Goal: Task Accomplishment & Management: Complete application form

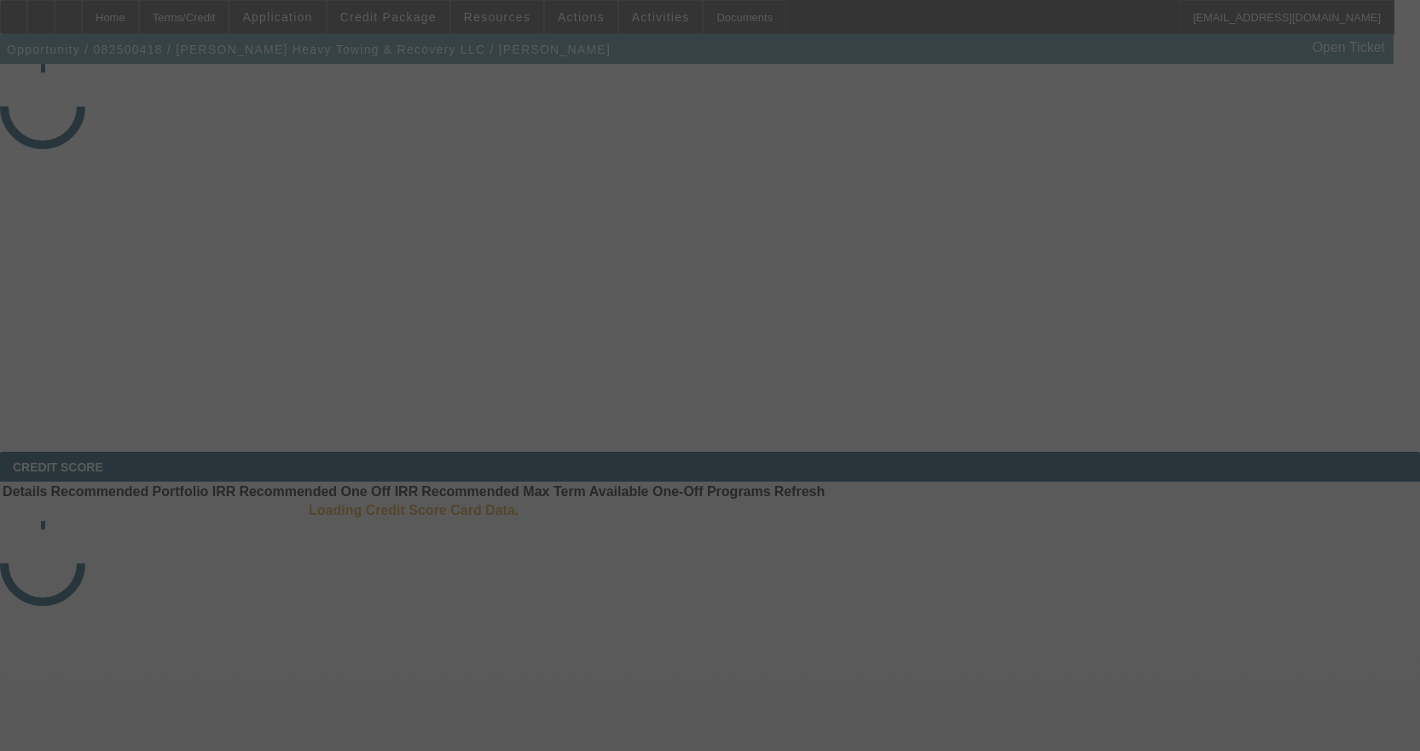
select select "3"
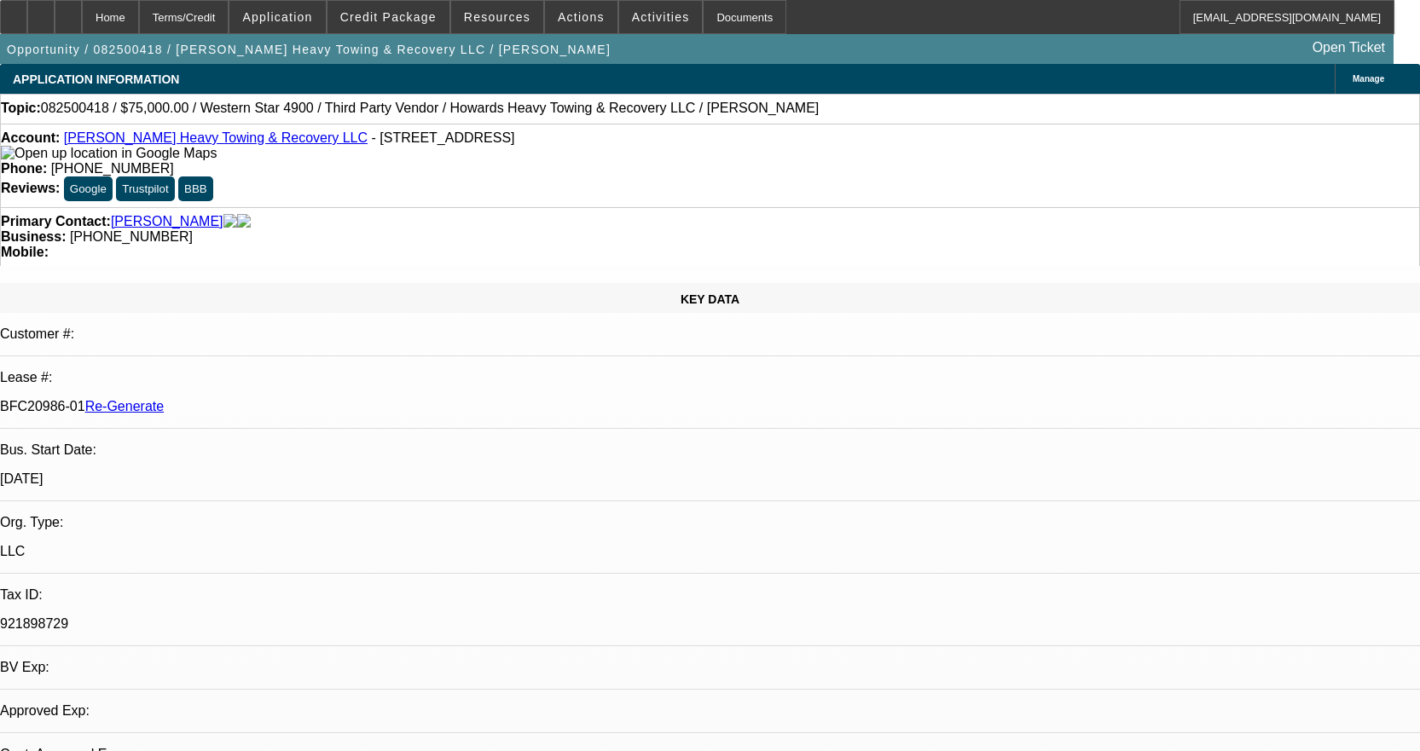
select select "0"
select select "2"
select select "0.1"
select select "4"
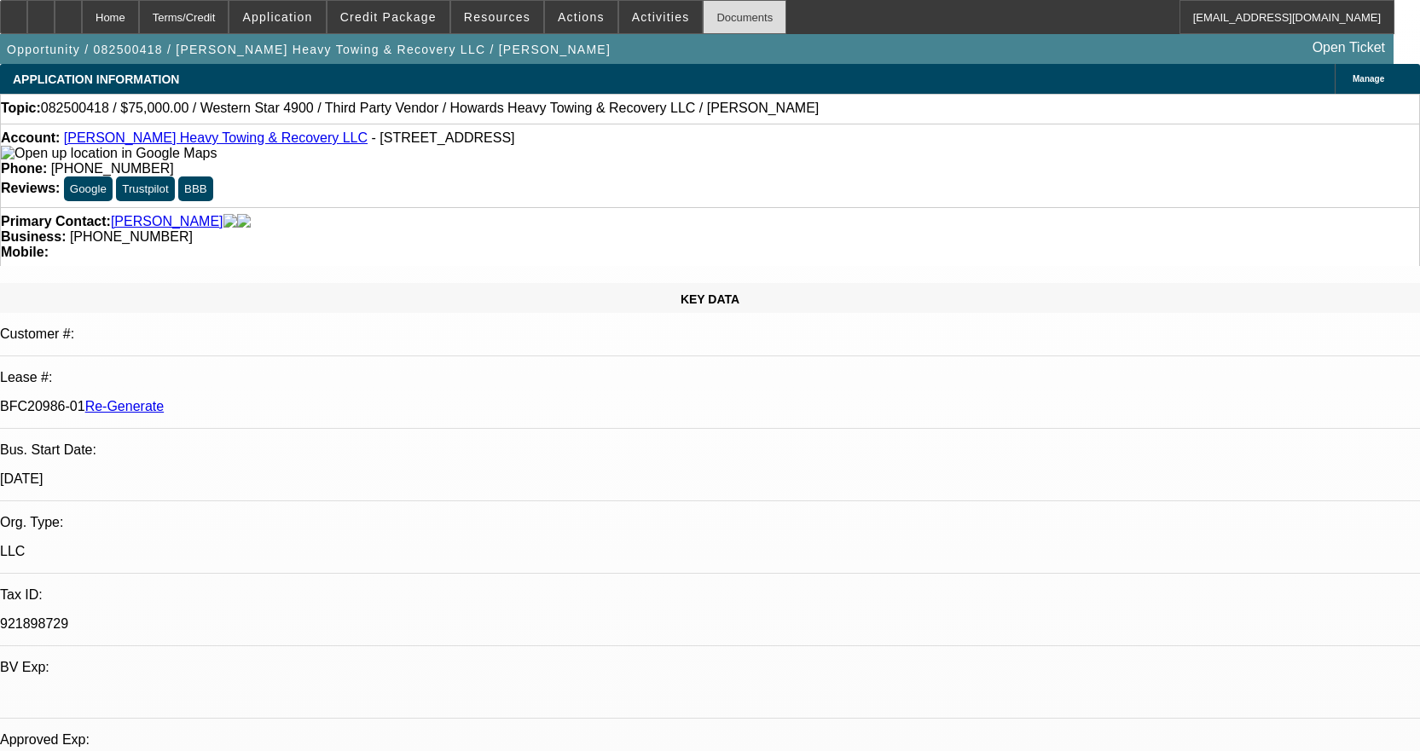
click at [734, 14] on div "Documents" at bounding box center [745, 17] width 84 height 34
click at [27, 9] on div at bounding box center [13, 17] width 27 height 34
click at [720, 15] on div "Documents" at bounding box center [745, 17] width 84 height 34
click at [709, 17] on div "Documents" at bounding box center [745, 17] width 84 height 34
click at [635, 18] on span "Activities" at bounding box center [661, 17] width 58 height 14
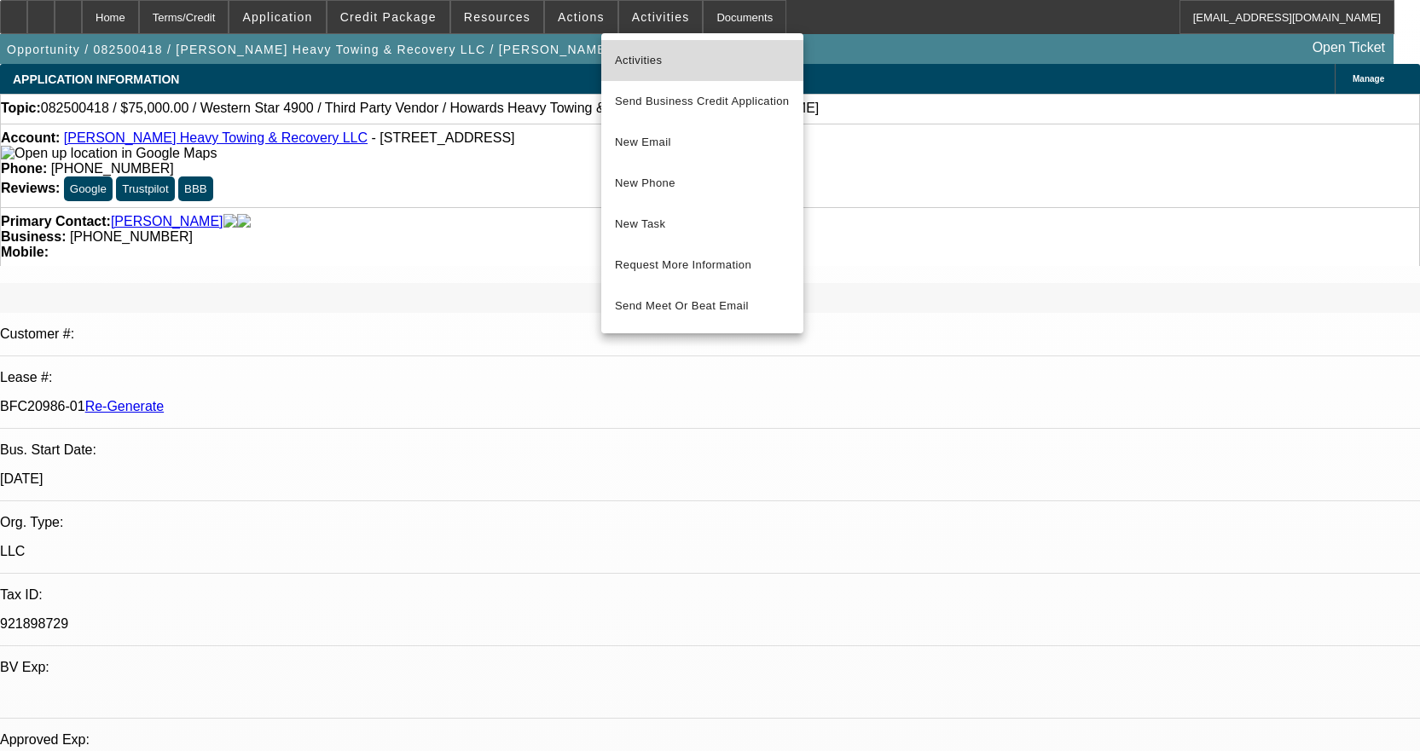
click at [639, 57] on span "Activities" at bounding box center [702, 60] width 175 height 20
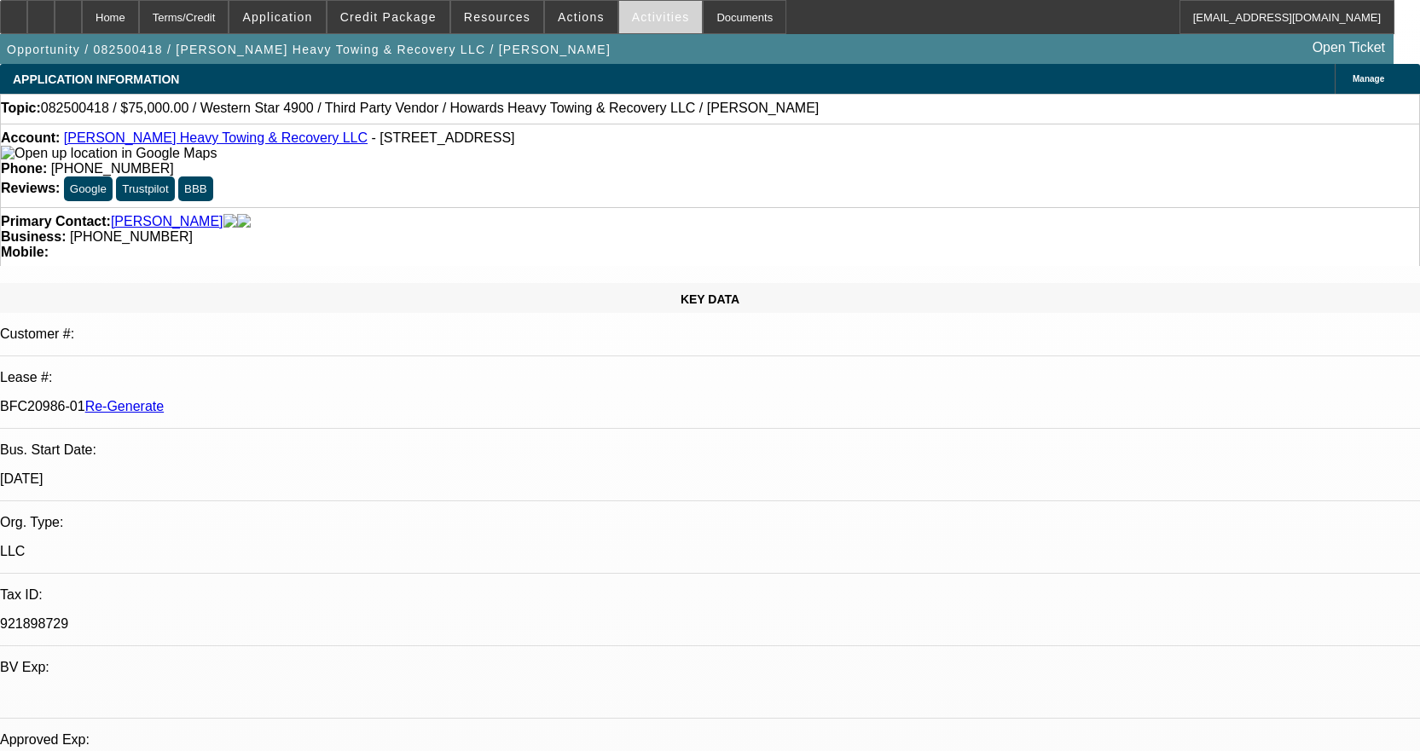
click at [643, 1] on span at bounding box center [661, 17] width 84 height 41
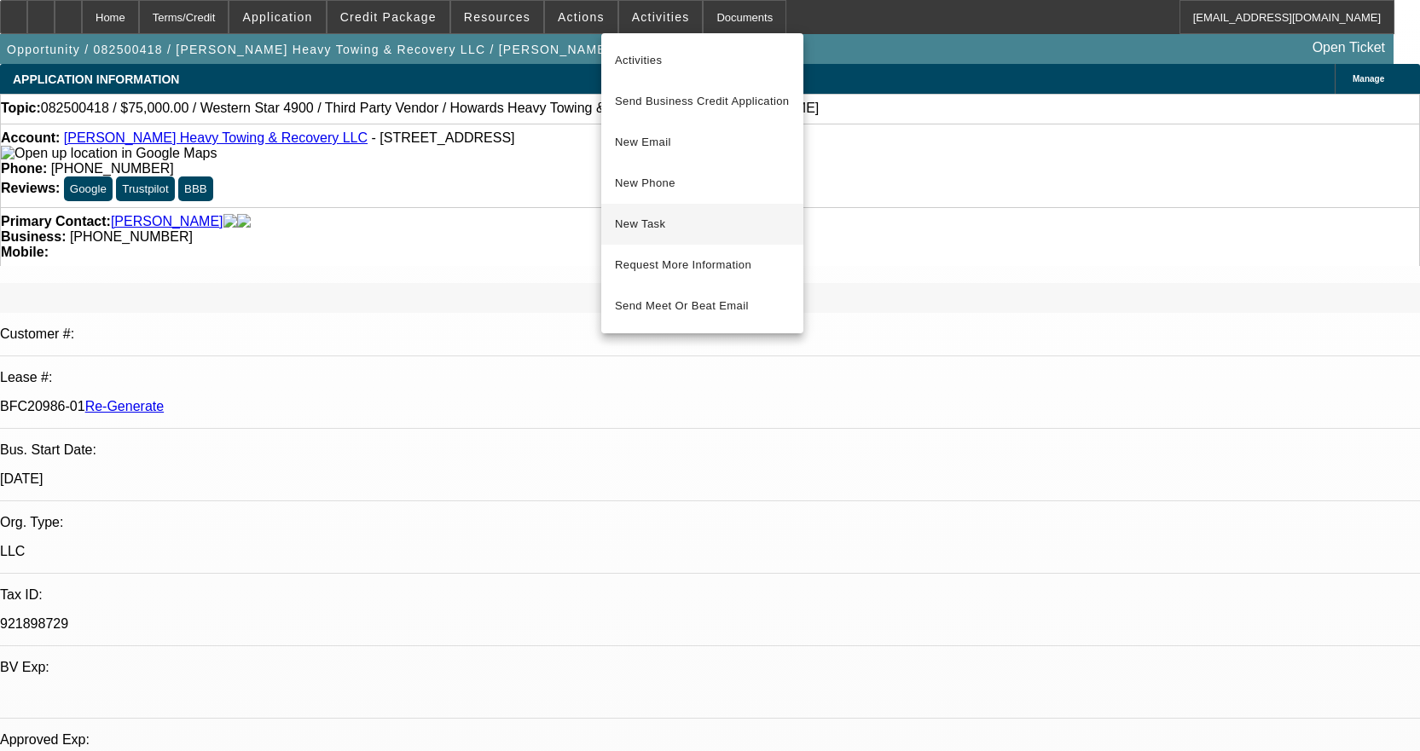
click at [639, 217] on span "New Task" at bounding box center [702, 224] width 175 height 20
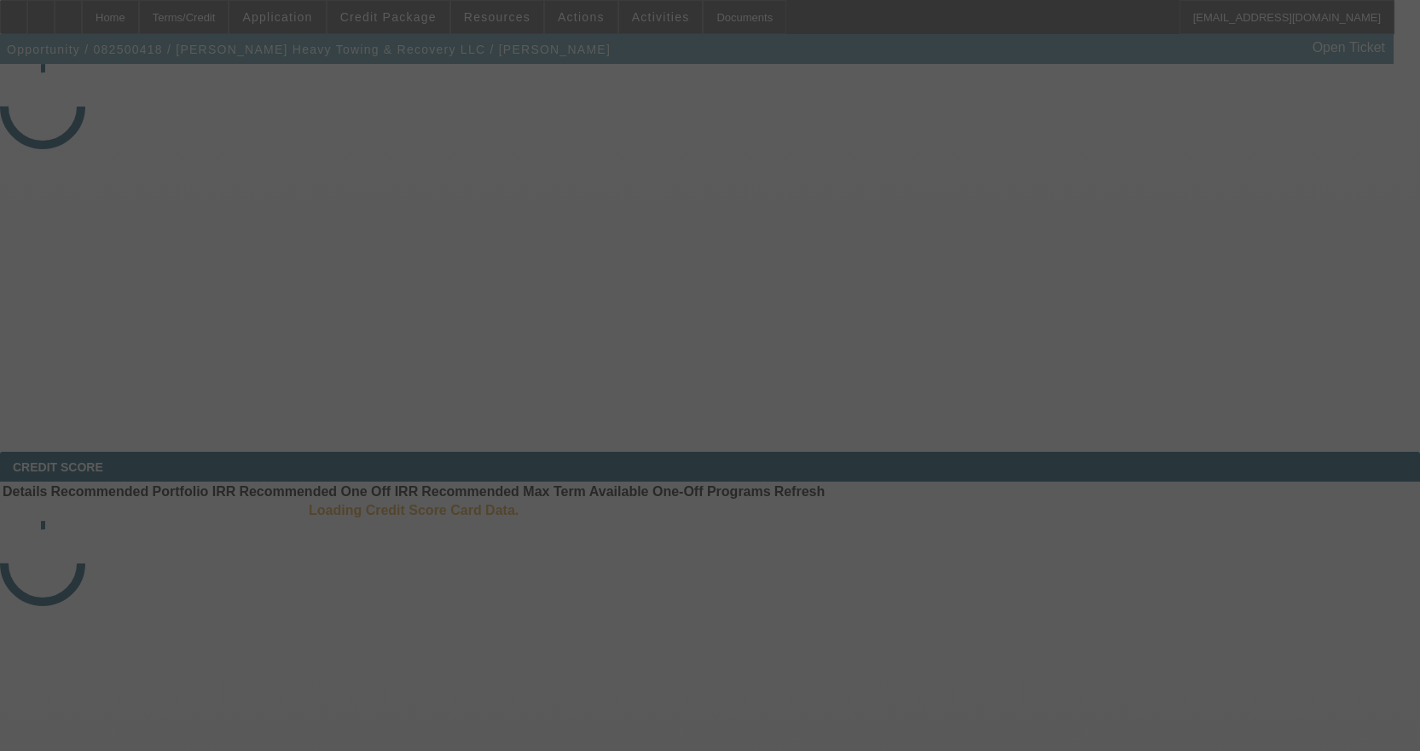
select select "3"
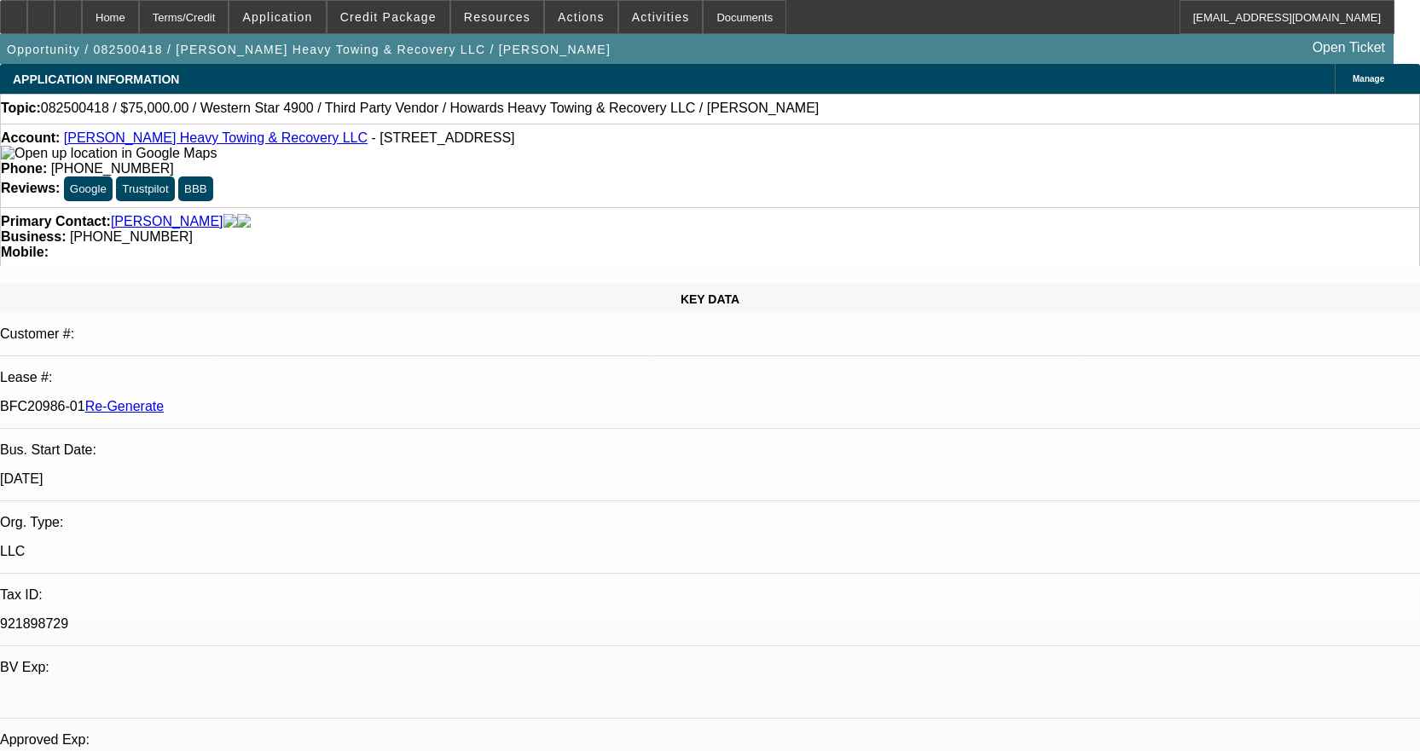
select select "0"
select select "2"
select select "0.1"
select select "4"
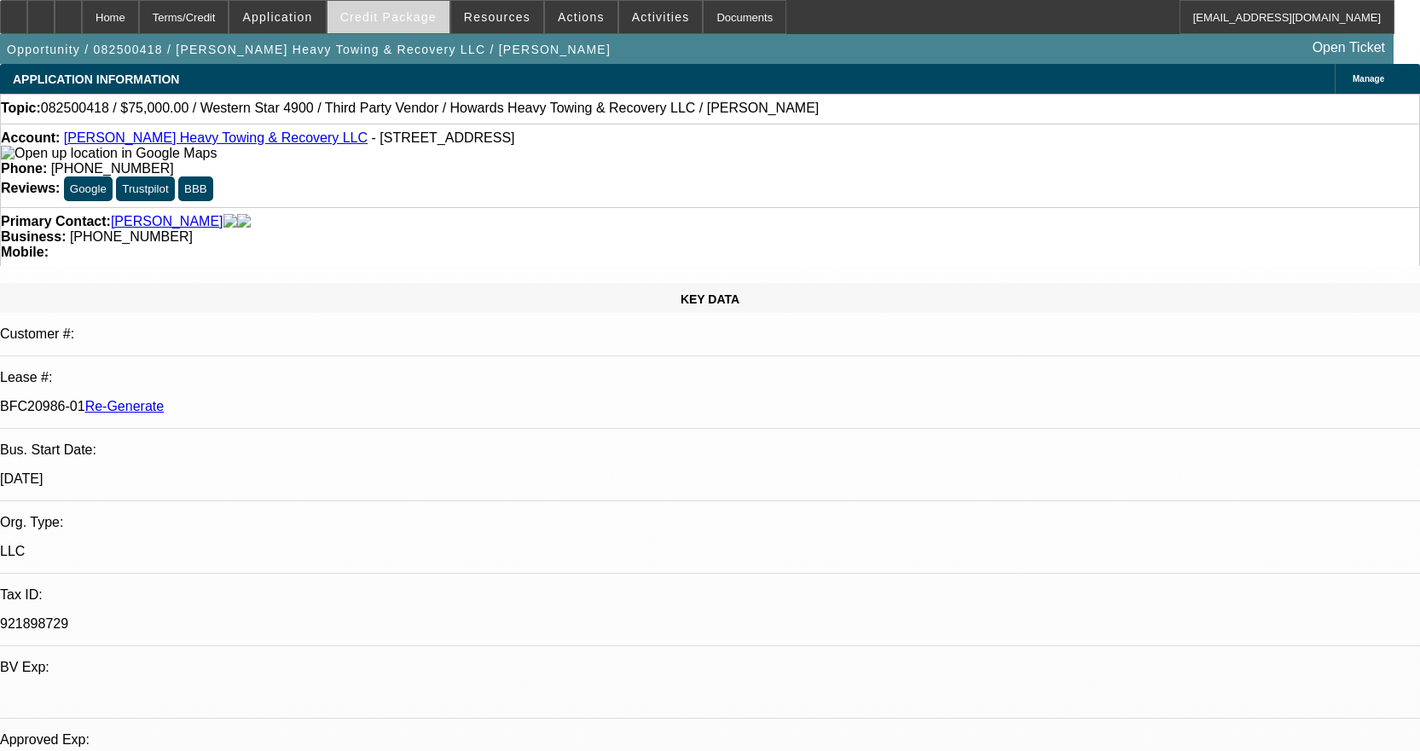
click at [429, 14] on span "Credit Package" at bounding box center [388, 17] width 96 height 14
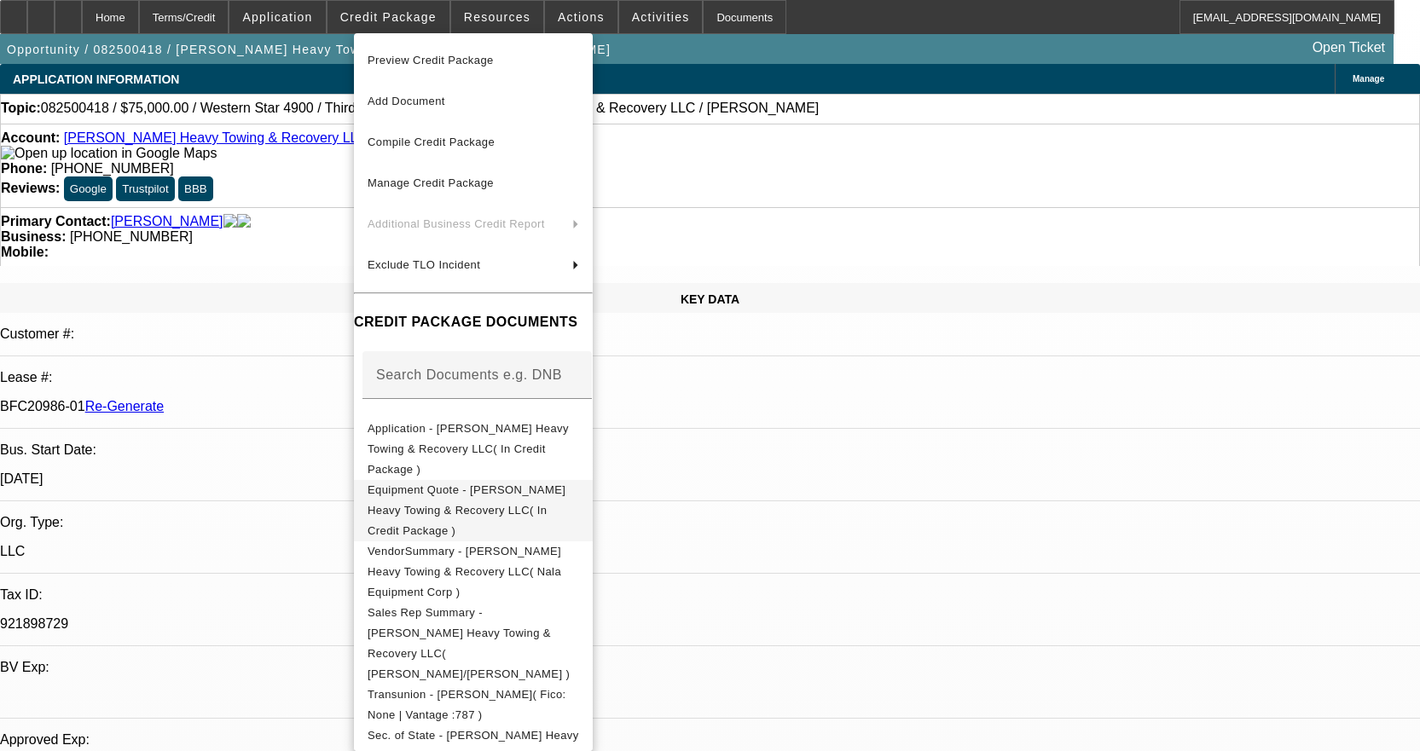
click at [534, 480] on span "Equipment Quote - Howard's Heavy Towing & Recovery LLC( In Credit Package )" at bounding box center [472, 510] width 211 height 61
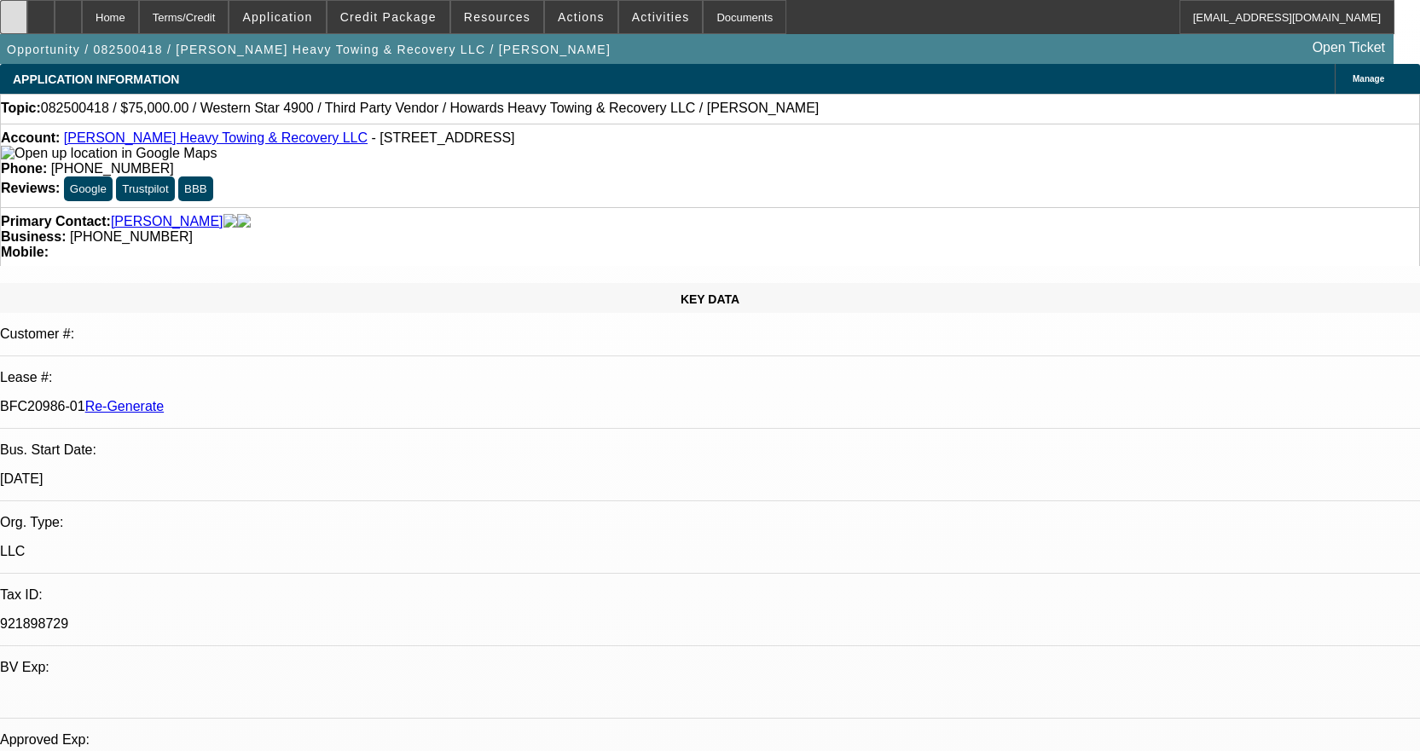
click at [14, 11] on icon at bounding box center [14, 11] width 0 height 0
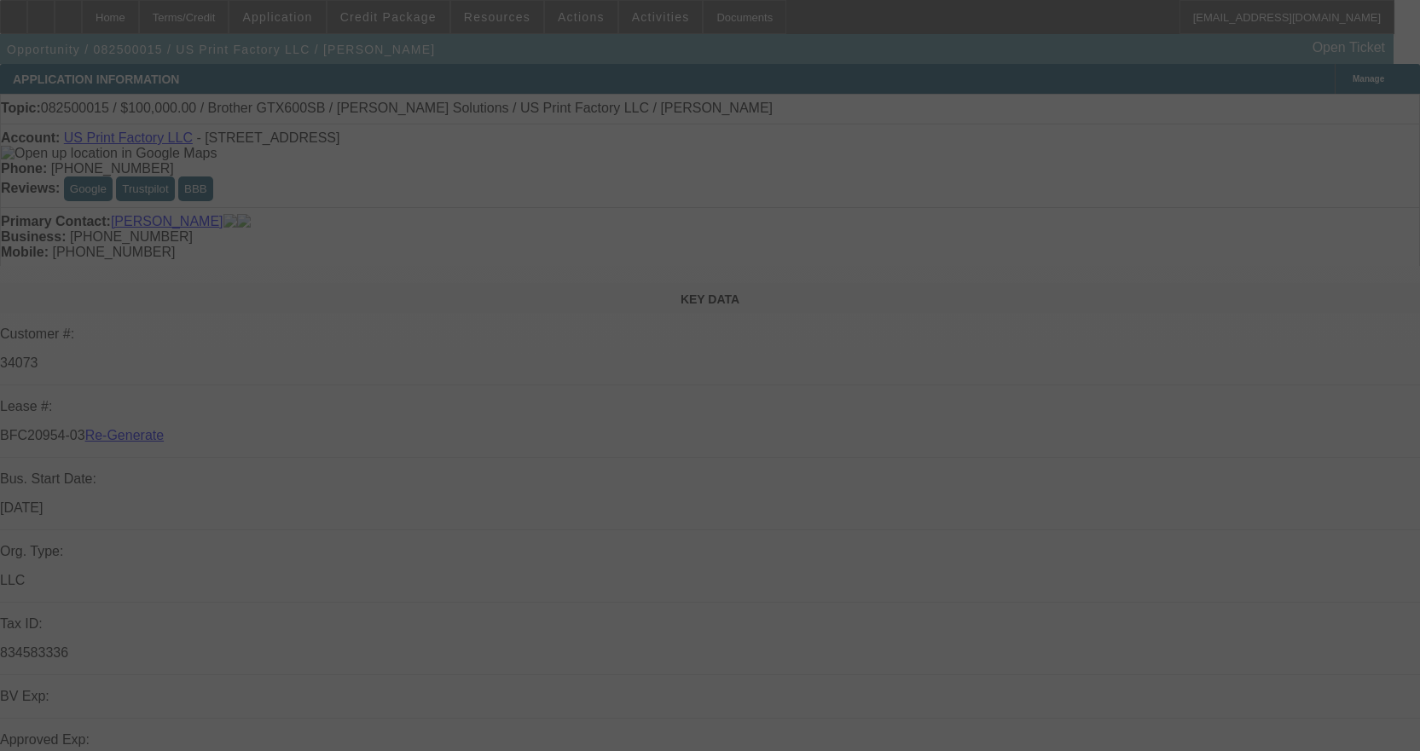
select select "3"
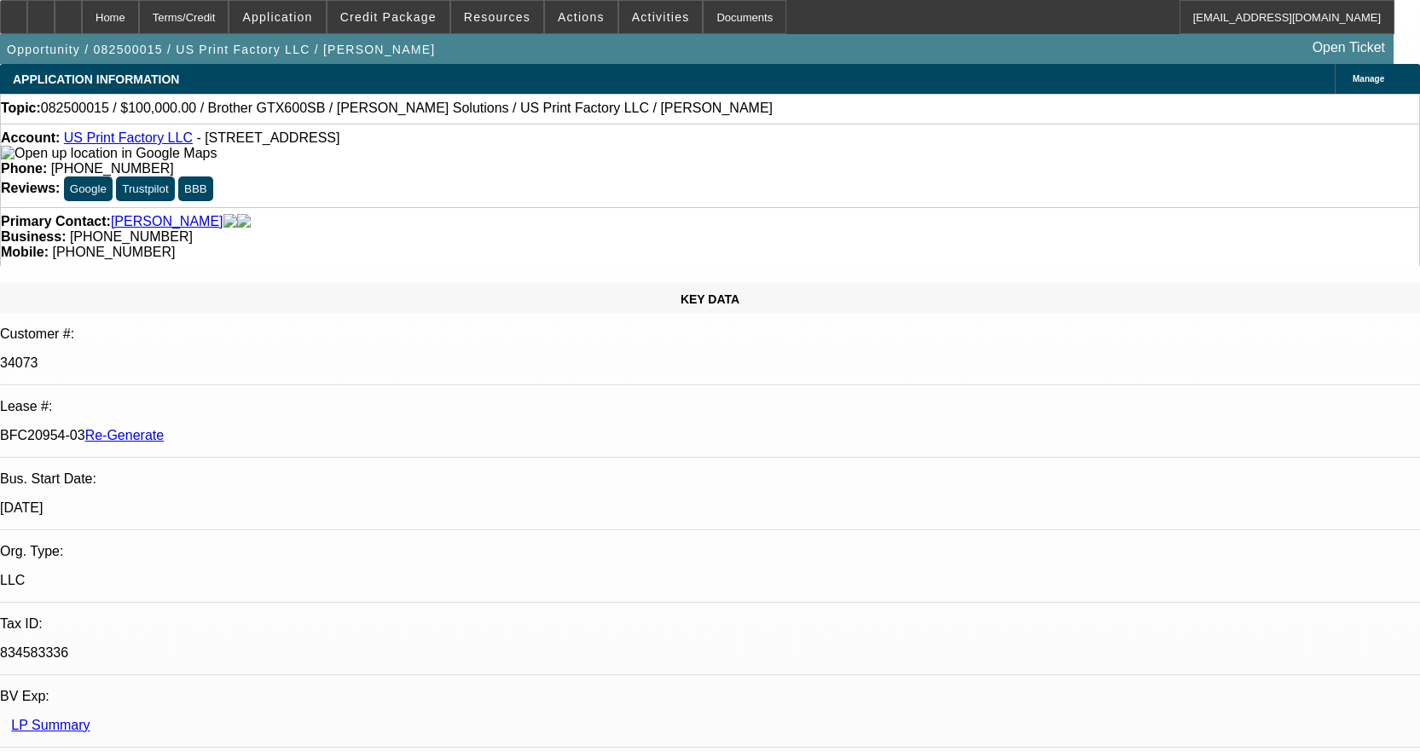
select select "0"
select select "2"
select select "0"
select select "6"
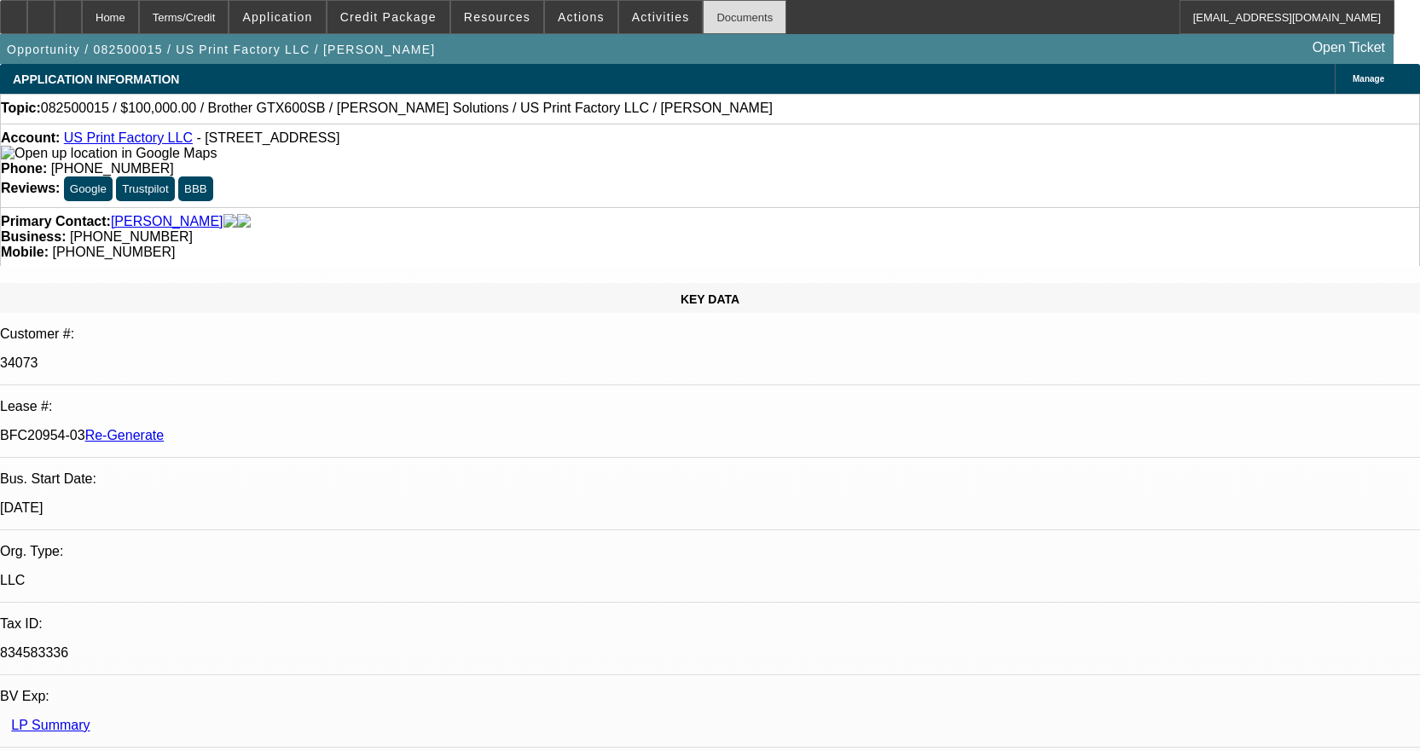
click at [725, 16] on div "Documents" at bounding box center [745, 17] width 84 height 34
click at [148, 149] on div "Account: US Print Factory LLC - 125 Newfield Ave Ste D, Edison, NJ 08837" at bounding box center [710, 145] width 1418 height 31
click at [116, 145] on link "US Print Factory LLC" at bounding box center [128, 137] width 129 height 14
click at [68, 11] on icon at bounding box center [68, 11] width 0 height 0
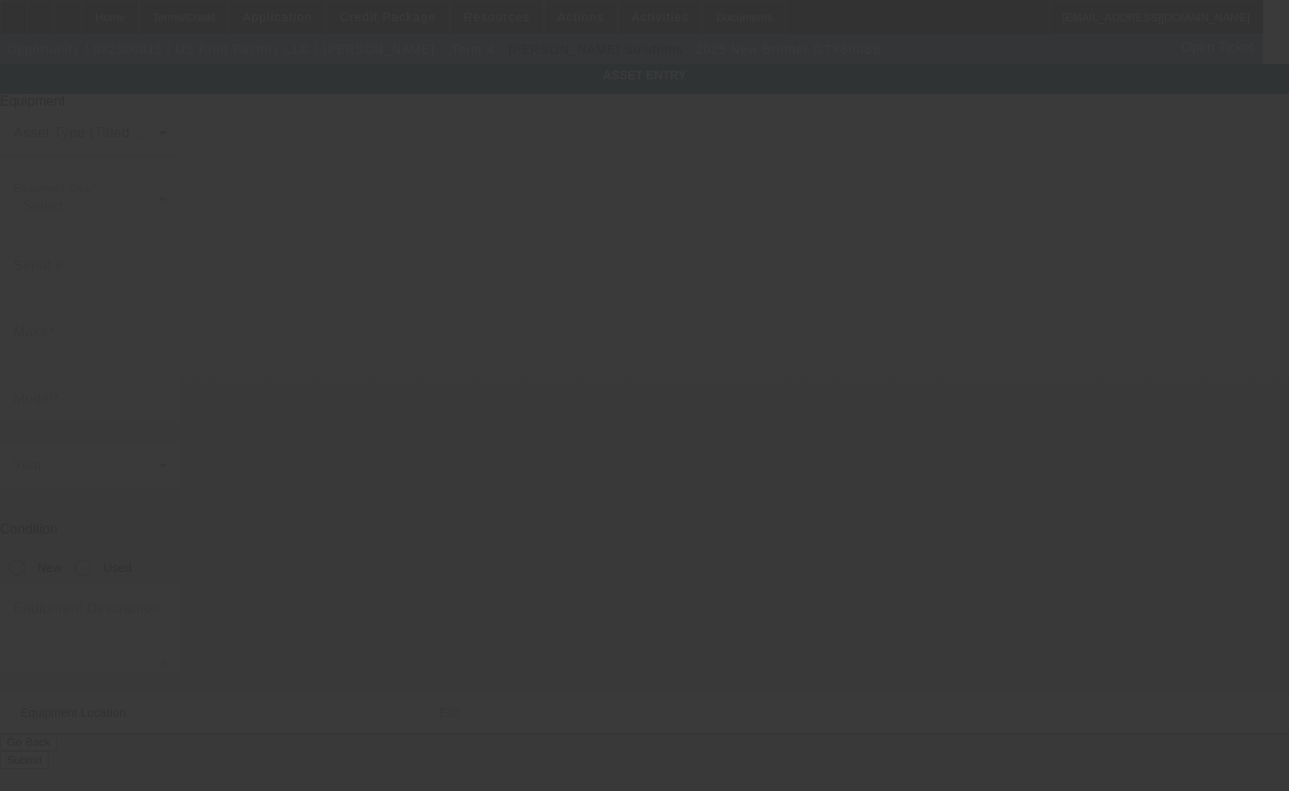
type input "Brother"
type input "GTX600SB"
radio input "true"
type textarea "Direct to Garment Printer includes: Adult Platen and Brother Standard Starter K…"
type input "[STREET_ADDRESS]"
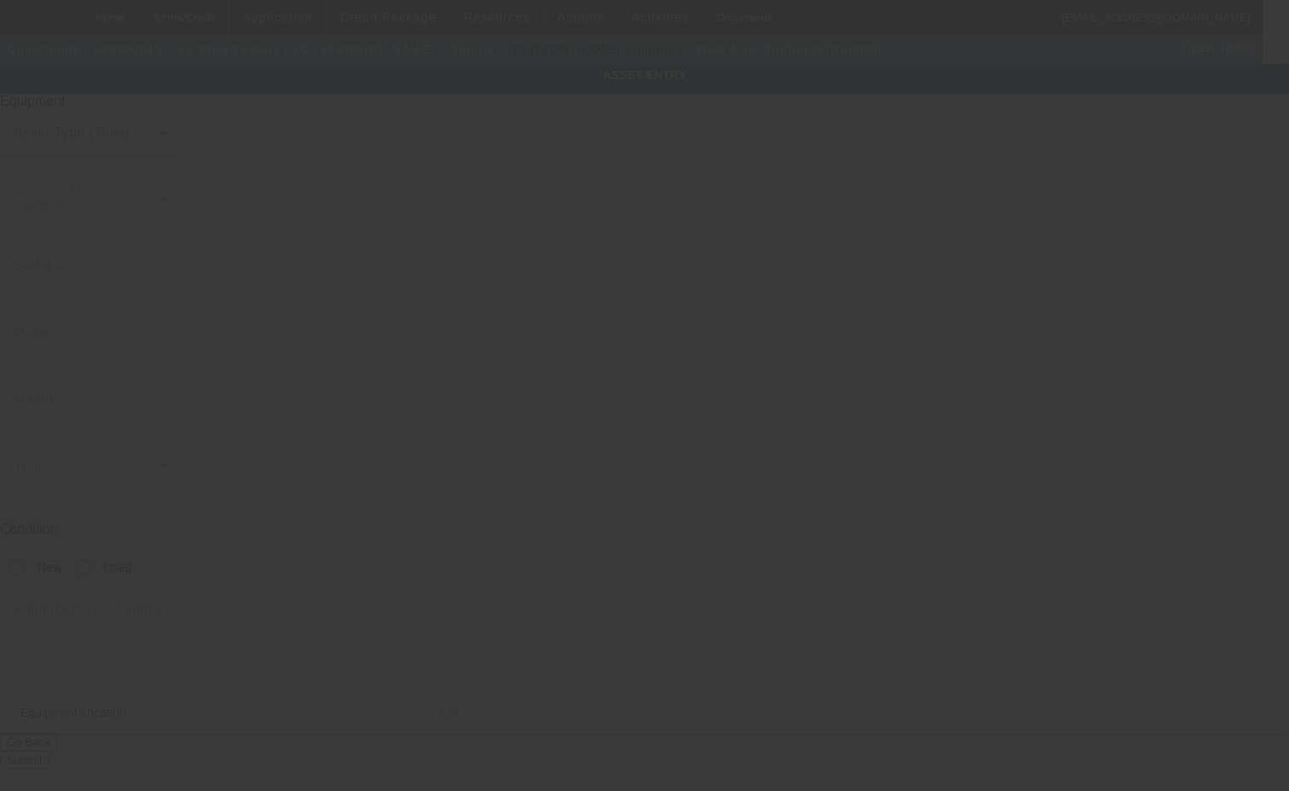
type input "Ste D"
type input "Edison"
type input "08837"
type input "Middlesex"
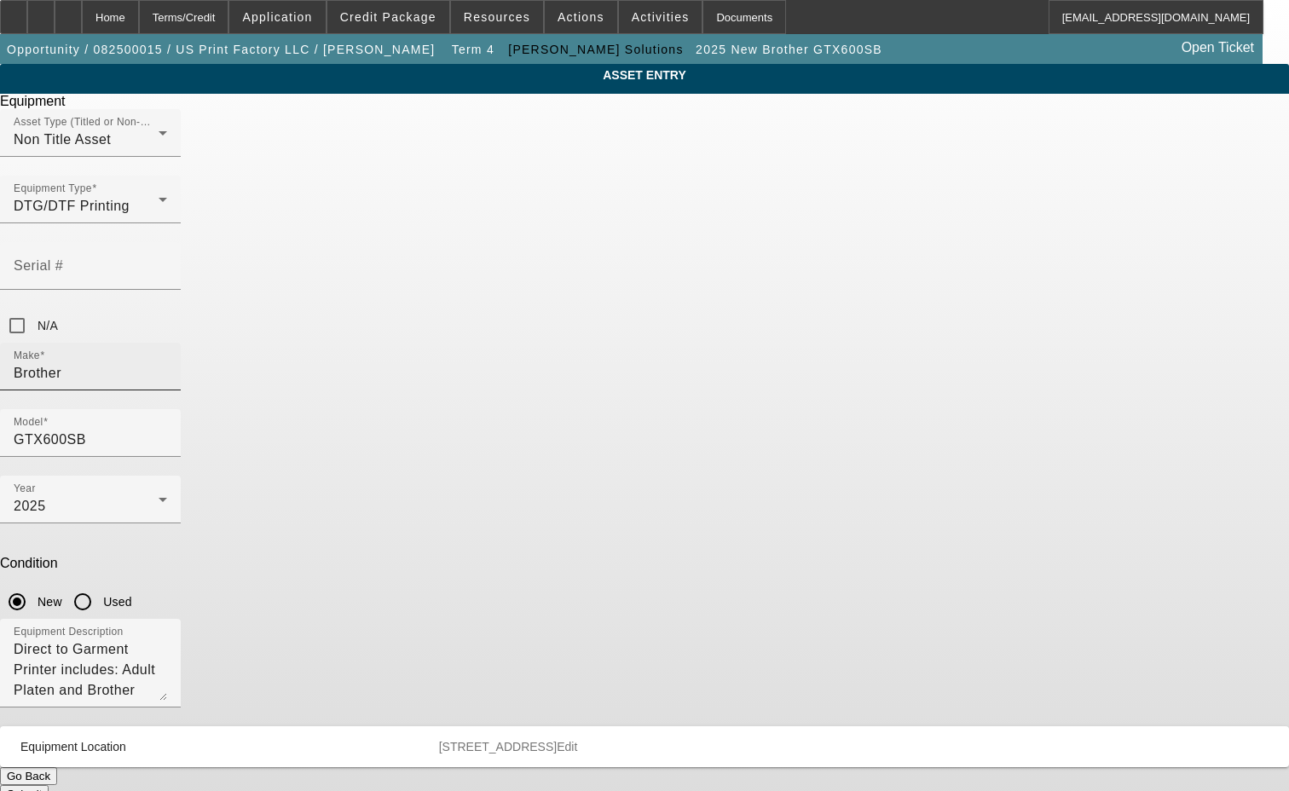
click at [167, 343] on div "Make Brother" at bounding box center [90, 367] width 153 height 48
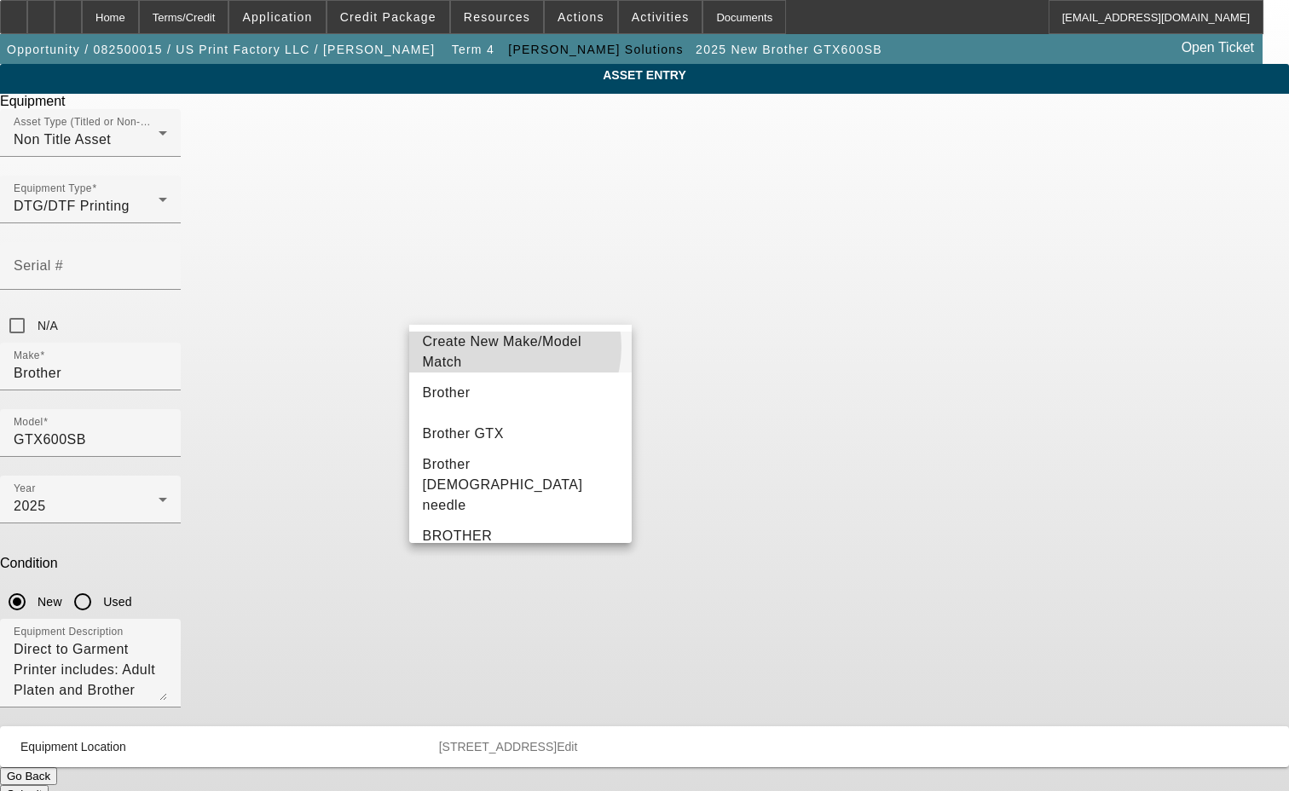
click at [507, 347] on span "Create New Make/Model Match" at bounding box center [502, 351] width 159 height 35
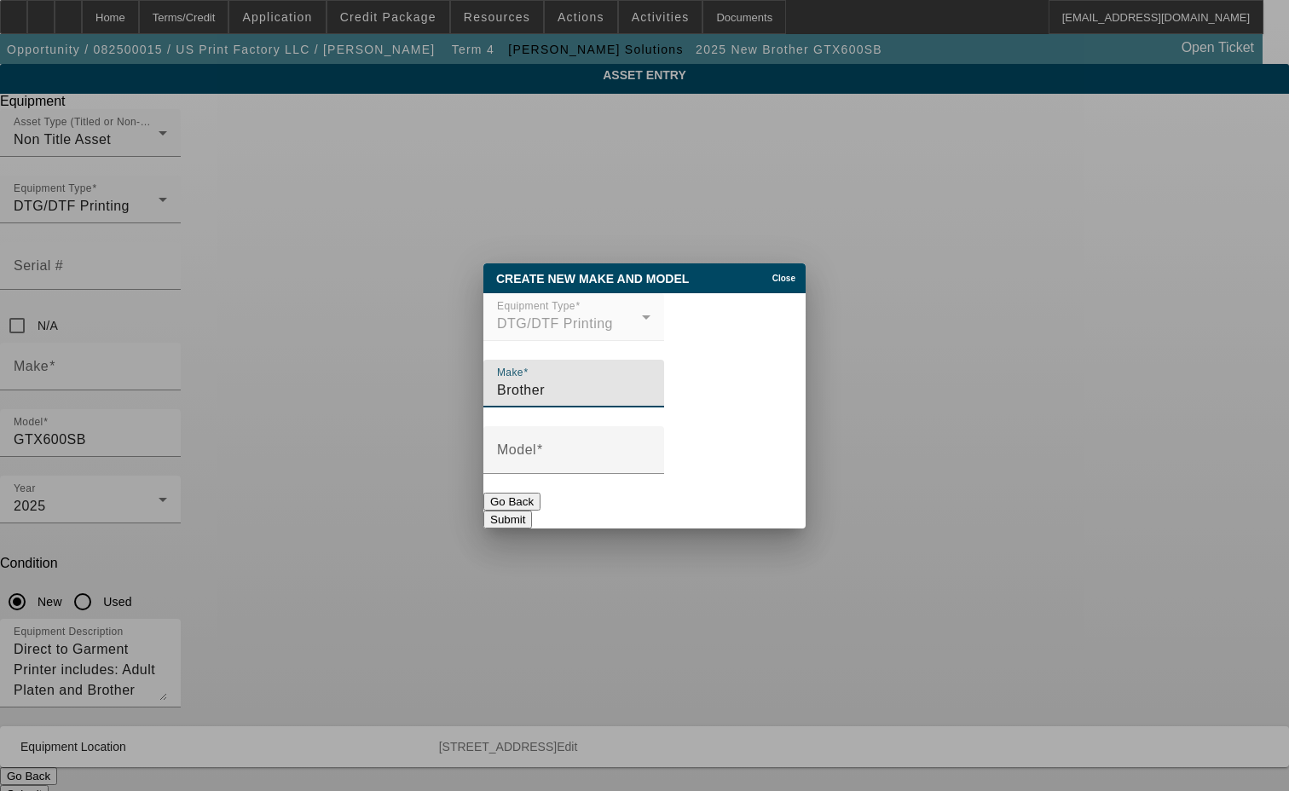
type input "Brother"
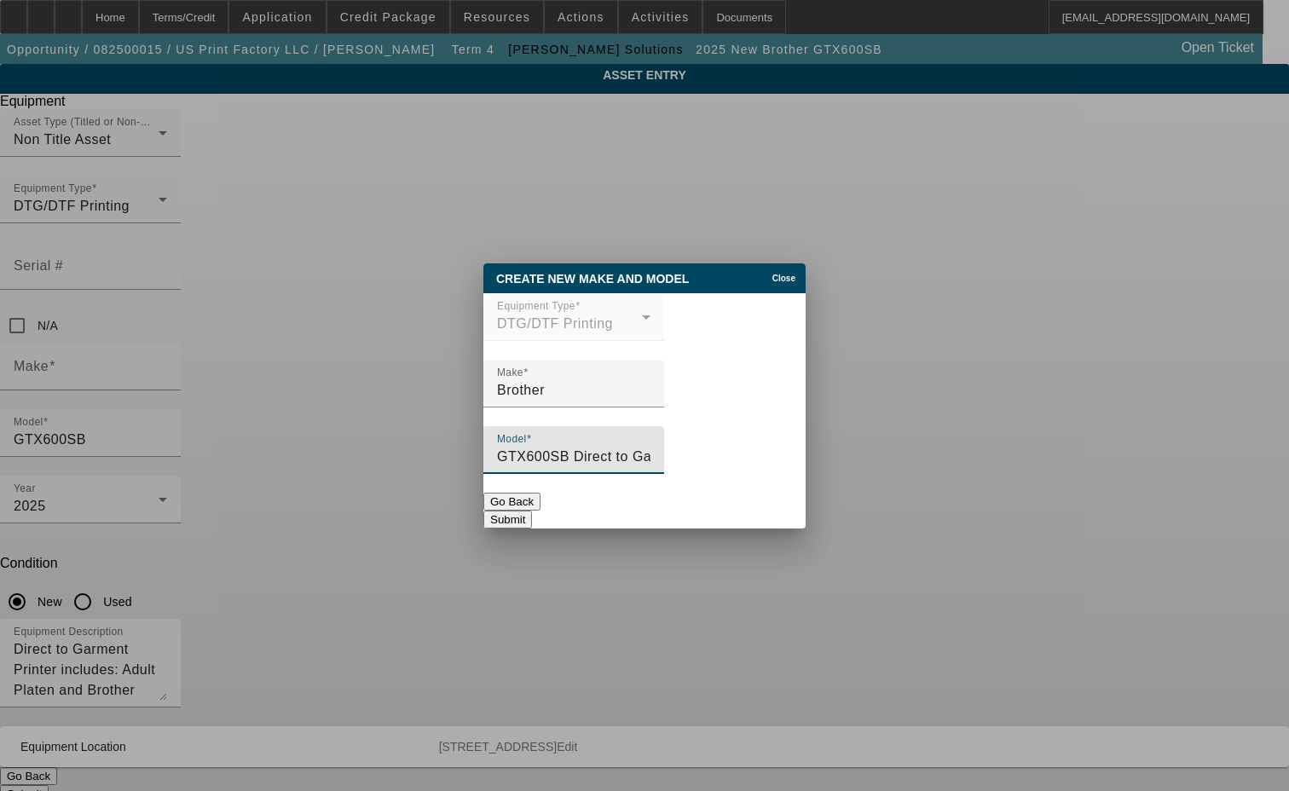
drag, startPoint x: 766, startPoint y: 457, endPoint x: 494, endPoint y: 429, distance: 273.4
click at [494, 429] on div "Model GTX600SB Direct to Garment Printer + Adult Platen" at bounding box center [644, 459] width 322 height 66
type input "GTX600SB Direct to Garment Printer + Adult Platen"
click at [532, 515] on button "Submit" at bounding box center [507, 520] width 49 height 18
type input "Brother"
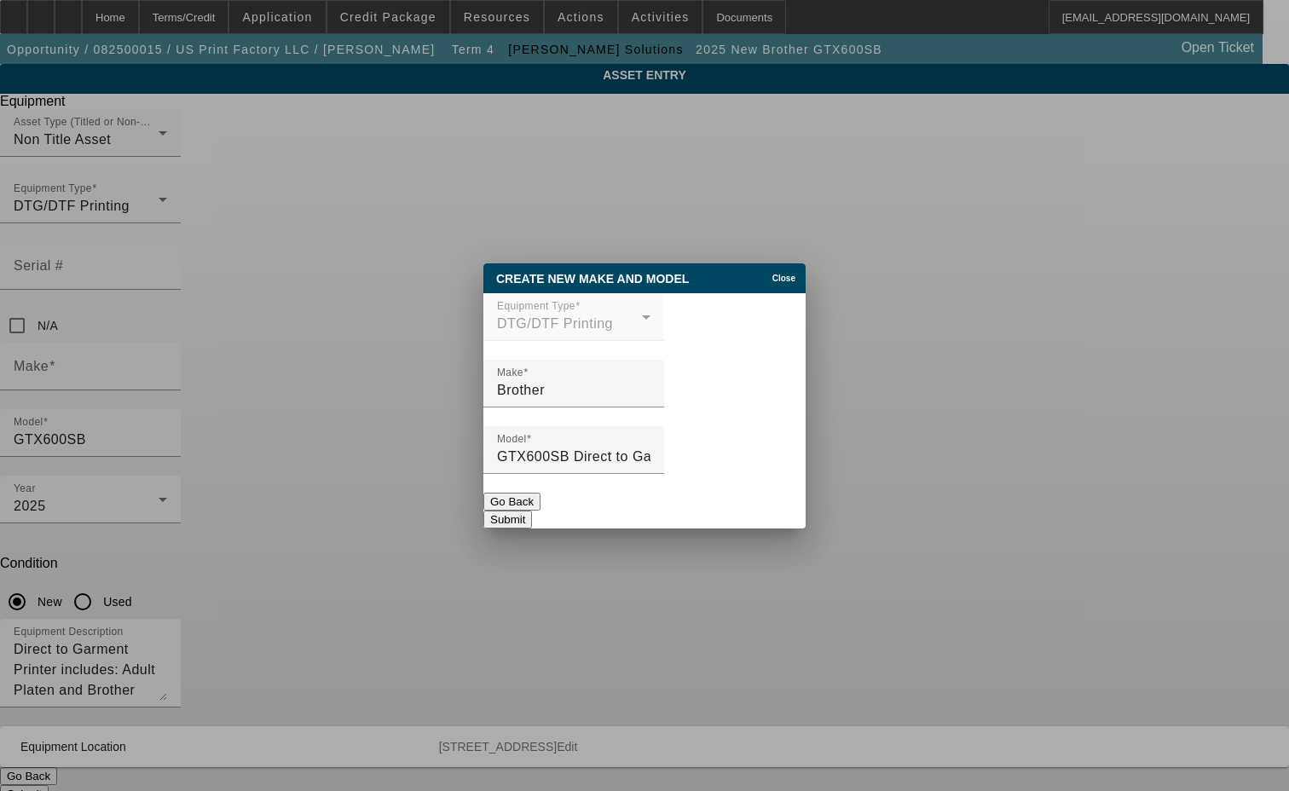
type input "GTX600SB Direct to Garment Printer + Adult Platen"
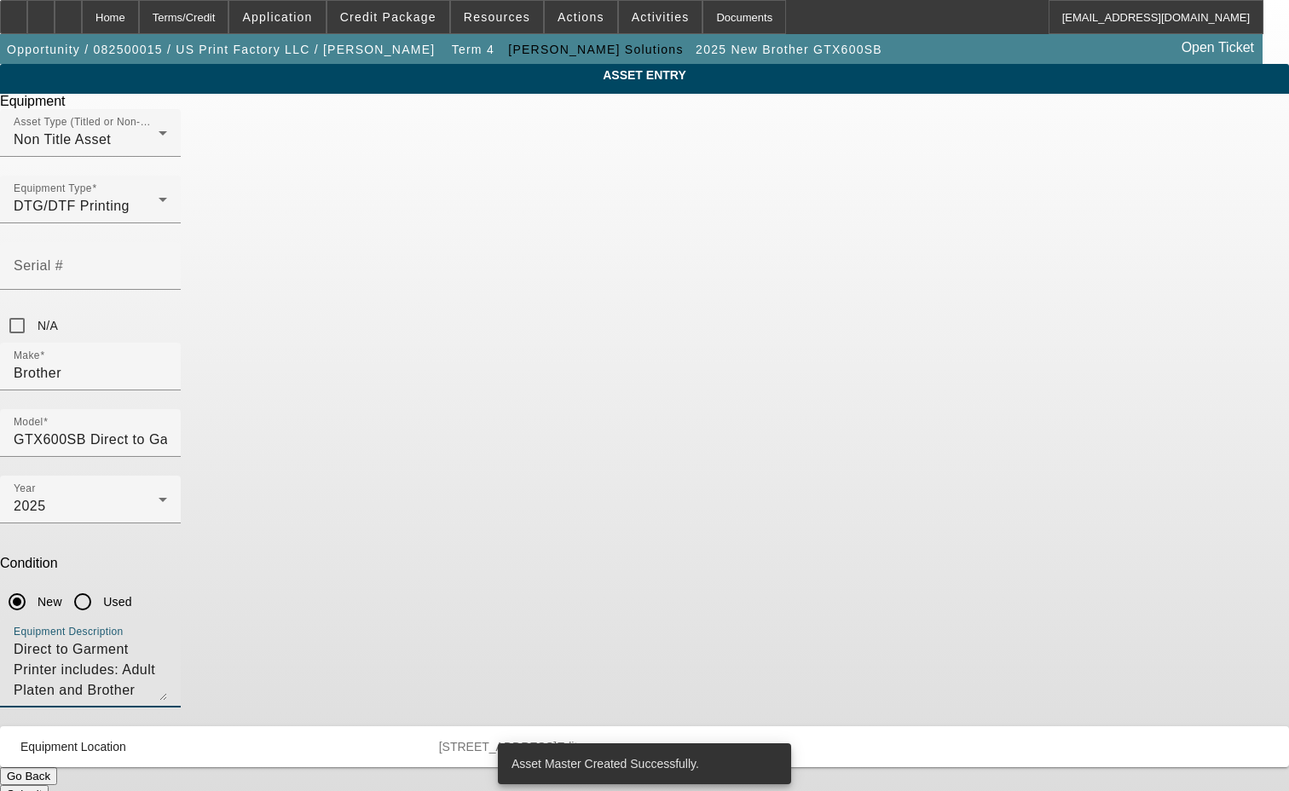
drag, startPoint x: 809, startPoint y: 442, endPoint x: 348, endPoint y: 430, distance: 461.4
click at [348, 430] on div "ASSET ENTRY Delete asset Equipment Asset Type (Titled or Non-Titled) Non Title …" at bounding box center [644, 433] width 1289 height 739
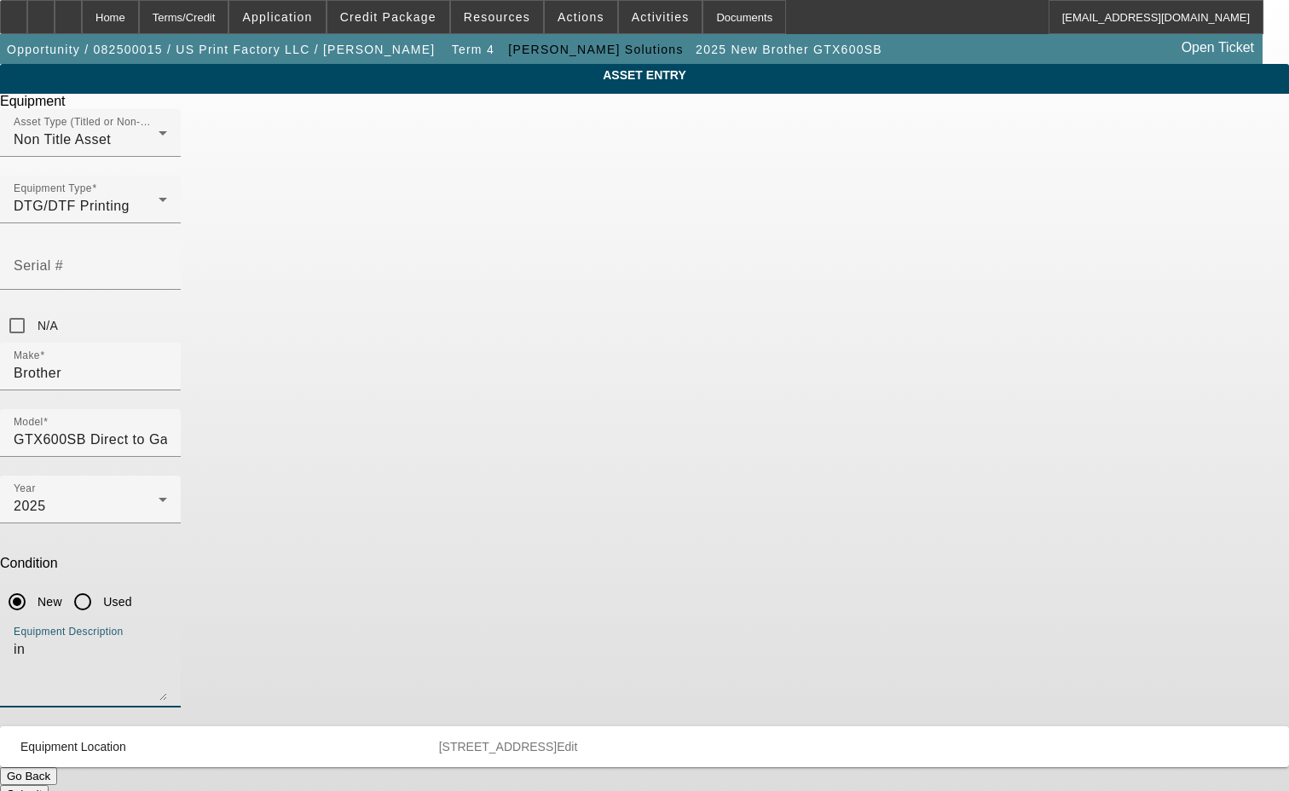
type textarea "i"
type textarea "with (1) Brother Standard Starter Kit"
click at [49, 785] on button "Submit" at bounding box center [24, 794] width 49 height 18
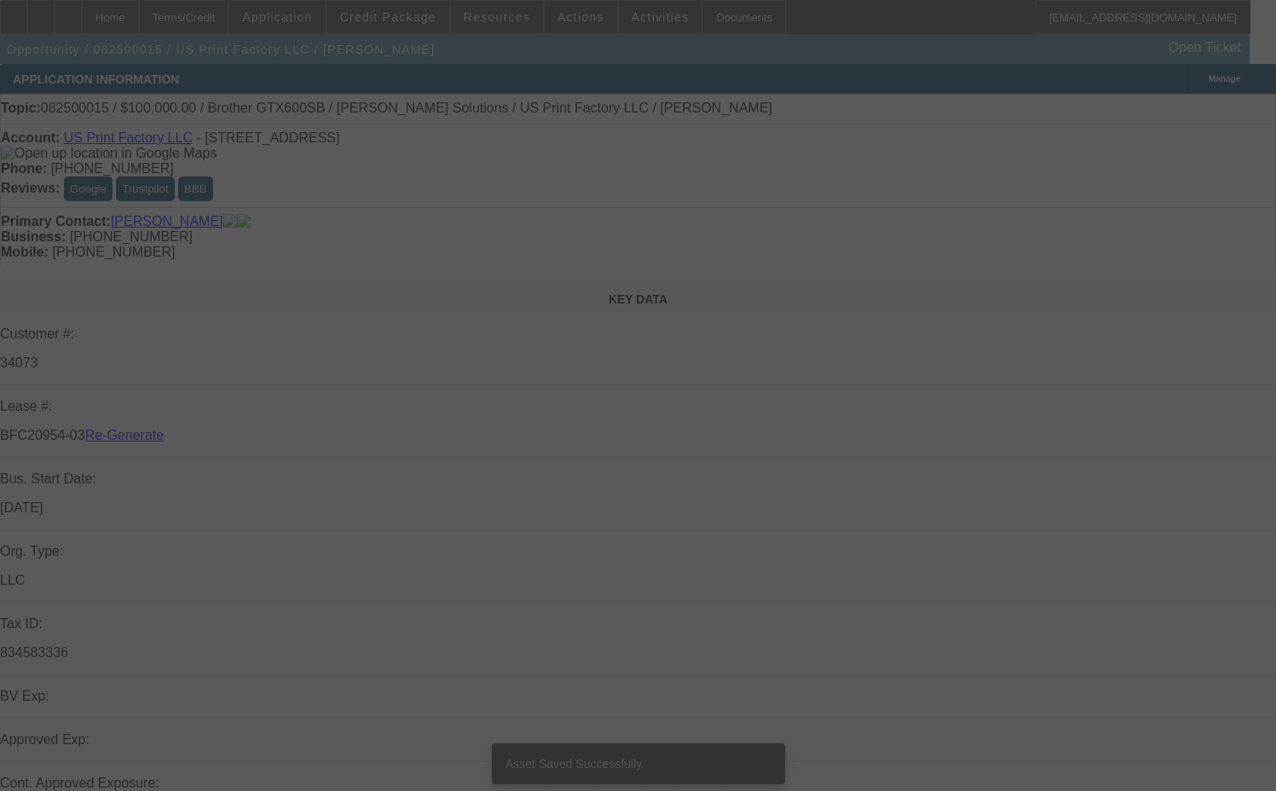
select select "3"
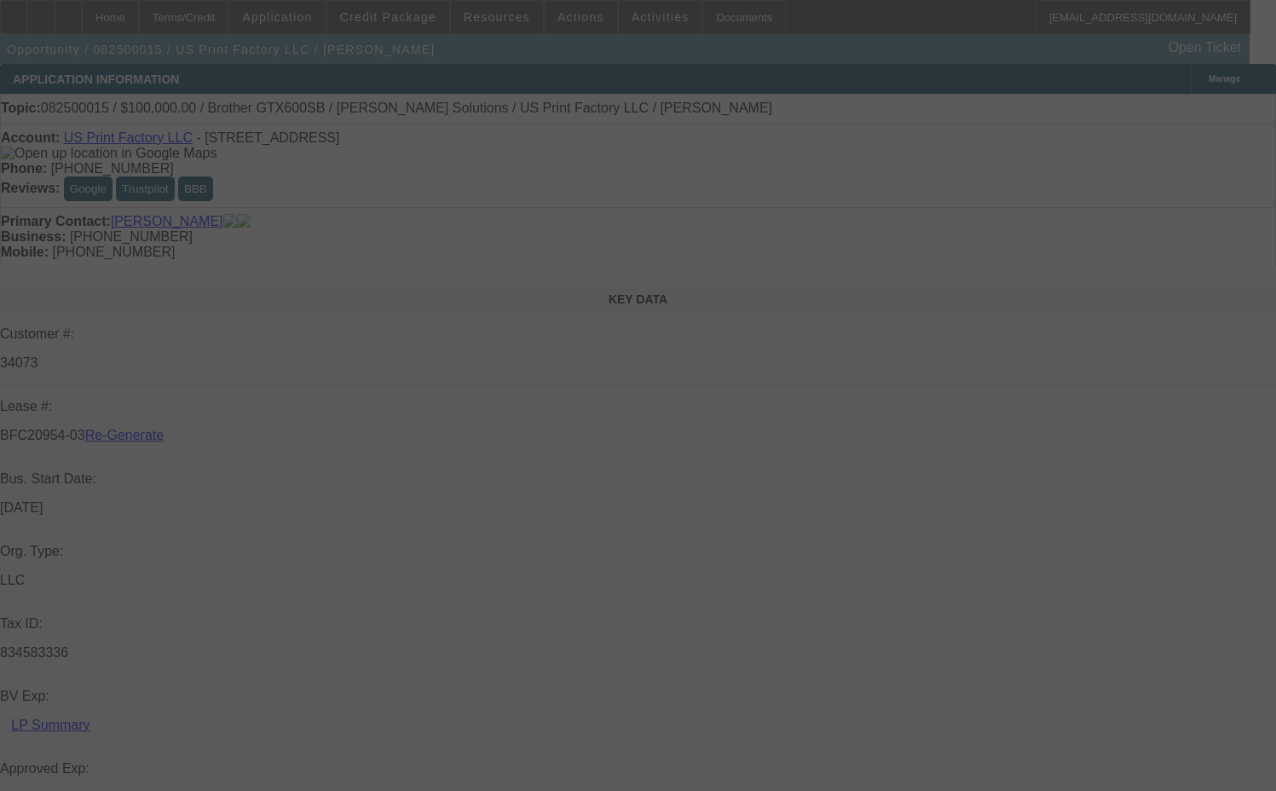
select select "0"
select select "2"
select select "0"
select select "6"
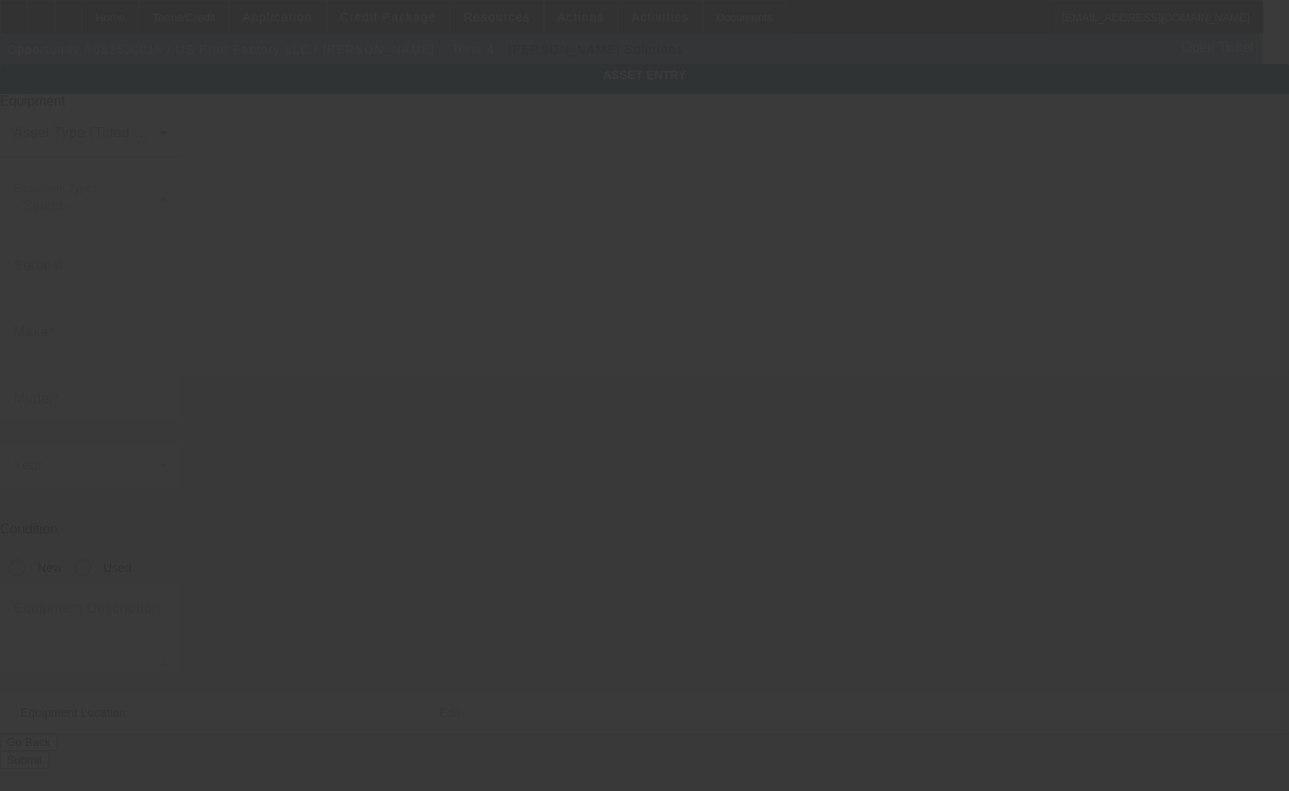
type input "Brother"
type input "GTX600SB"
radio input "true"
type textarea "Direct to Garment Printer includes: Adult Platen and Brother Standard Starter K…"
type input "[STREET_ADDRESS]"
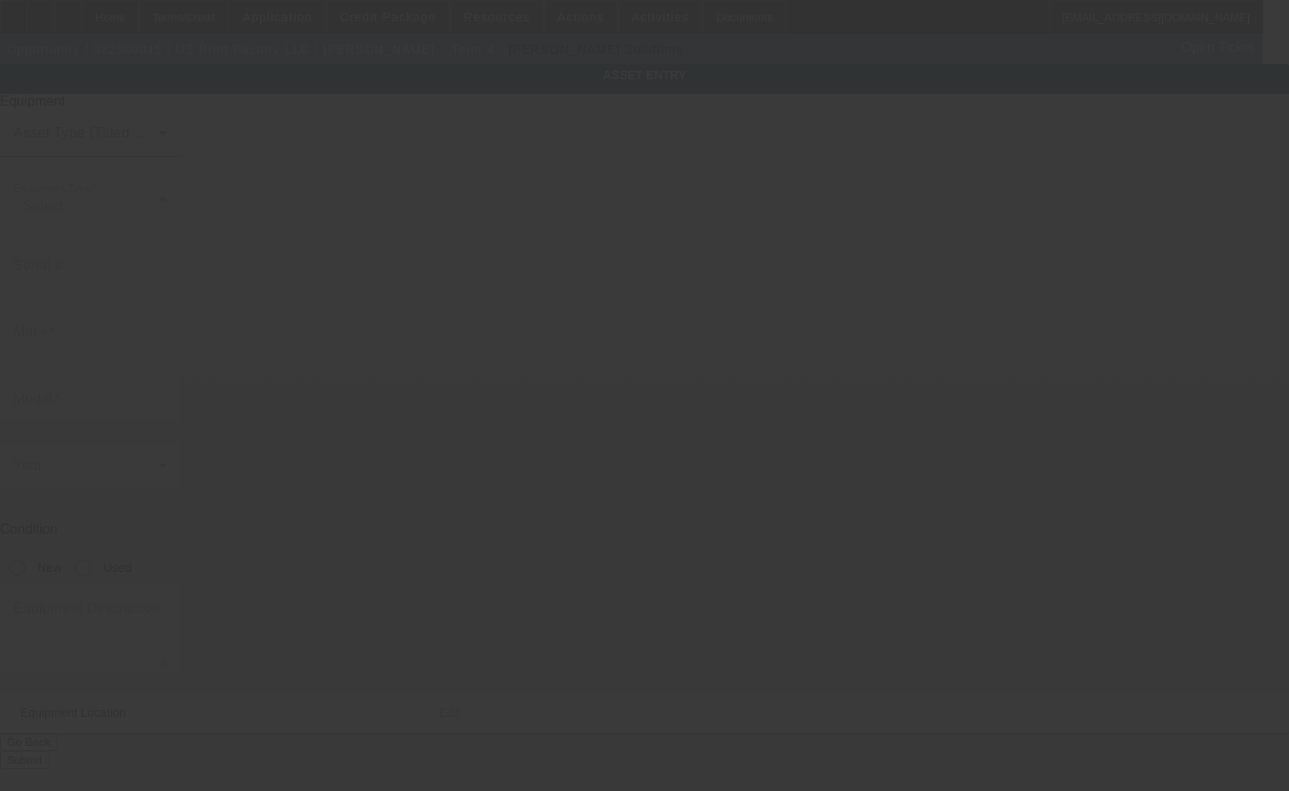
type input "Ste D"
type input "Edison"
type input "08837"
type input "MIddlesex"
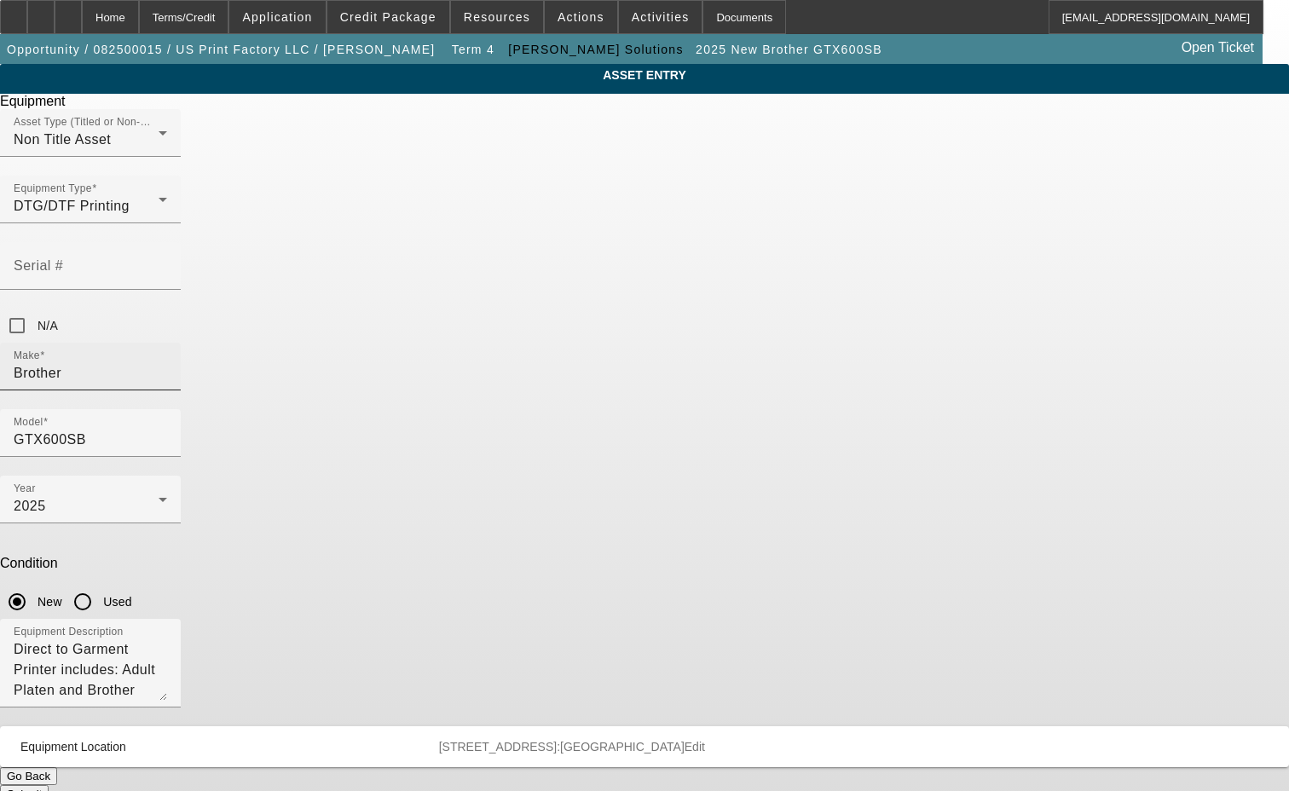
click at [167, 363] on input "Brother" at bounding box center [90, 373] width 153 height 20
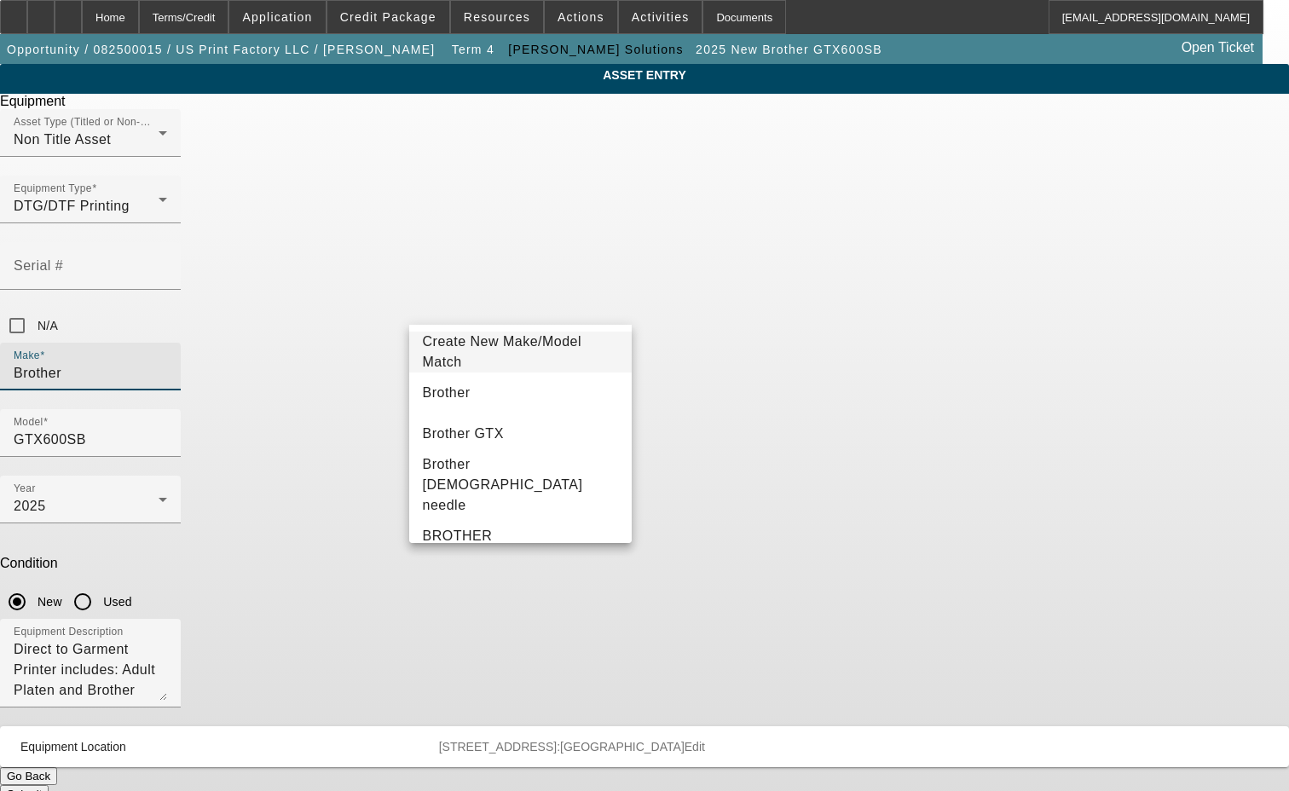
click at [524, 356] on span "Create New Make/Model Match" at bounding box center [502, 351] width 159 height 35
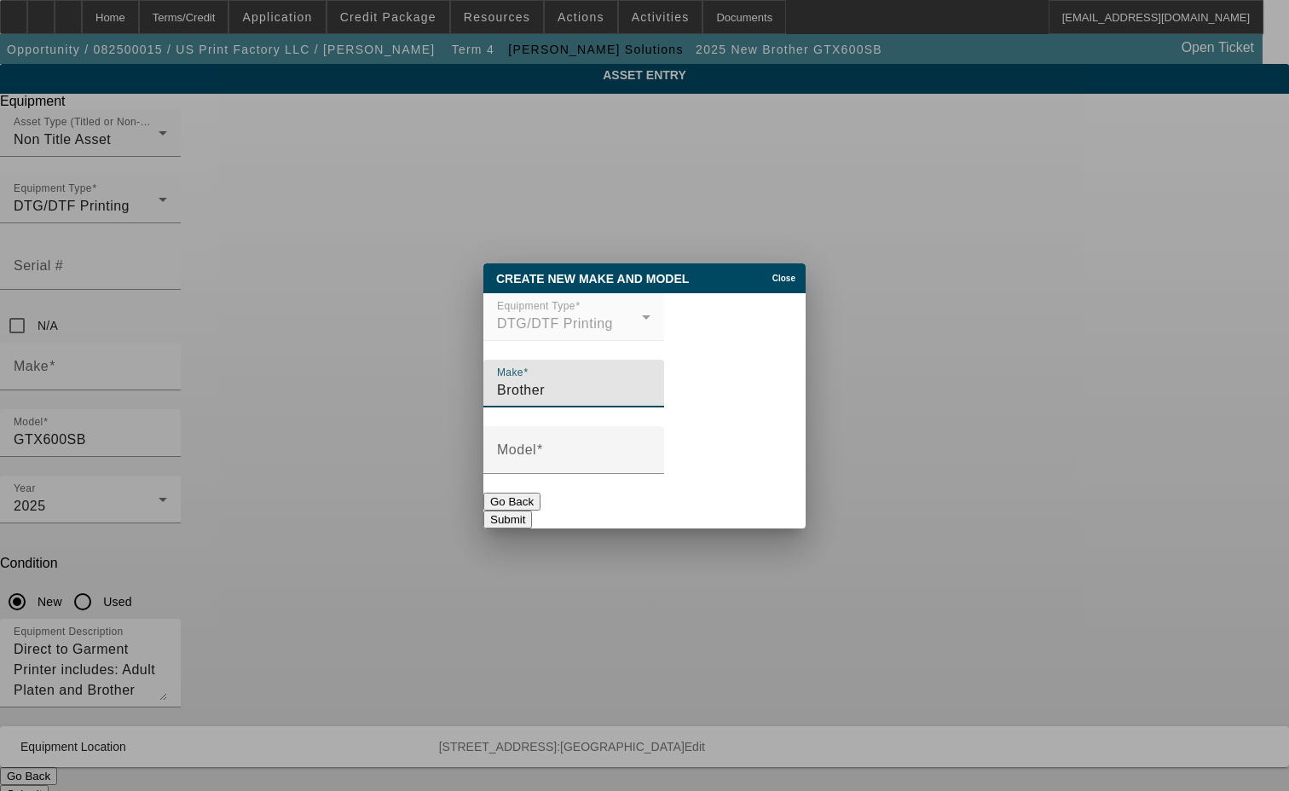
type input "Brother"
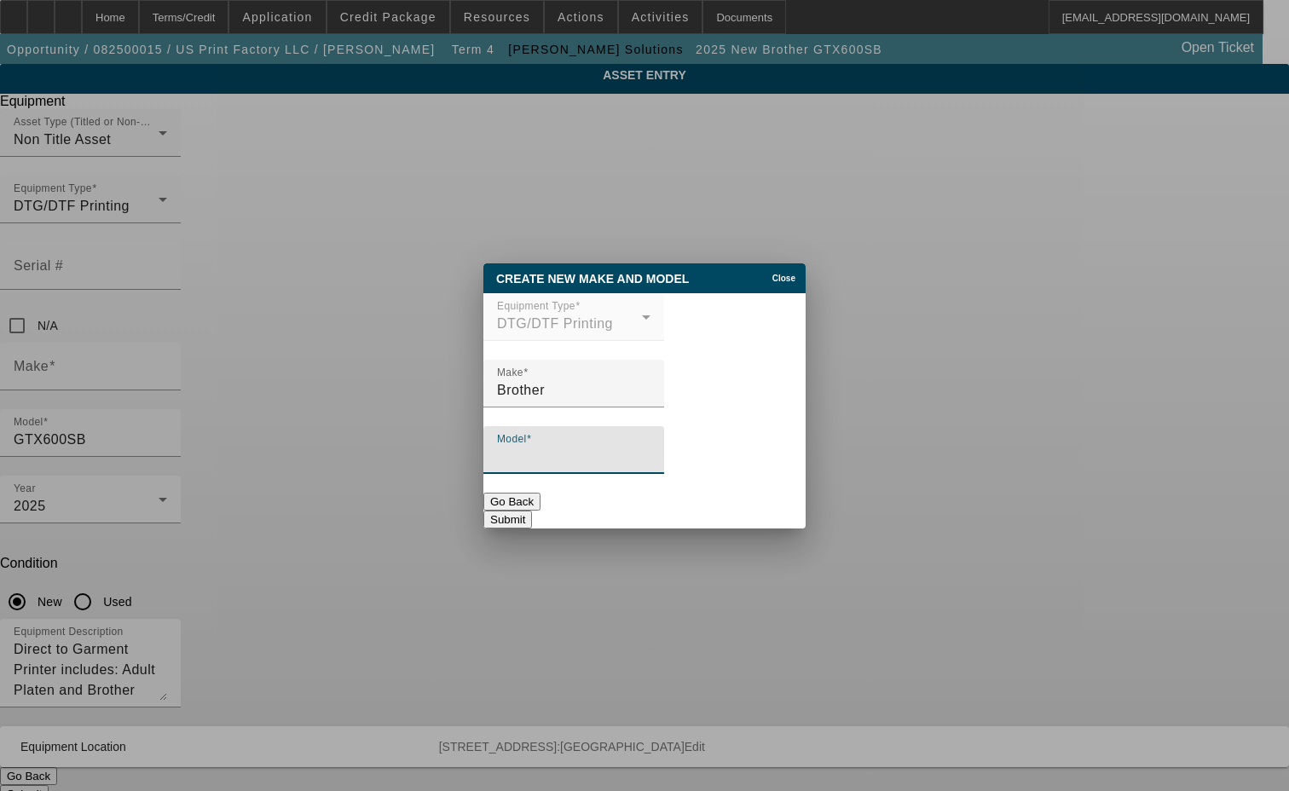
paste input "GTX600SB Direct to Garment Printer + Adult Platen"
type input "GTX600SB Direct to Garment Printer + Adult Platen"
click at [532, 515] on button "Submit" at bounding box center [507, 520] width 49 height 18
type input "Brother"
type input "GTX600SB Direct to Garment Printer + Adult Platen"
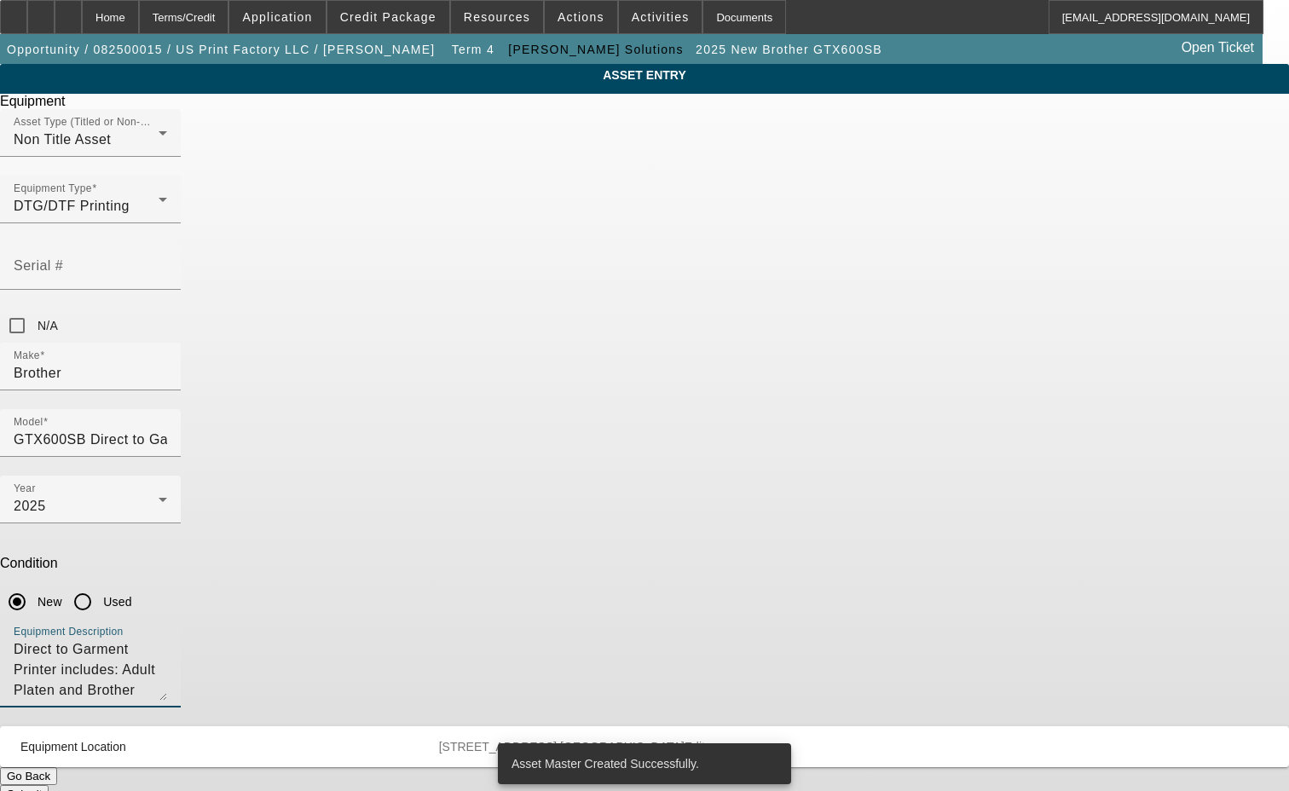
drag, startPoint x: 841, startPoint y: 437, endPoint x: 257, endPoint y: 480, distance: 584.7
click at [256, 480] on div "ASSET ENTRY Delete asset Equipment Asset Type (Titled or Non-Titled) Non Title …" at bounding box center [644, 433] width 1289 height 739
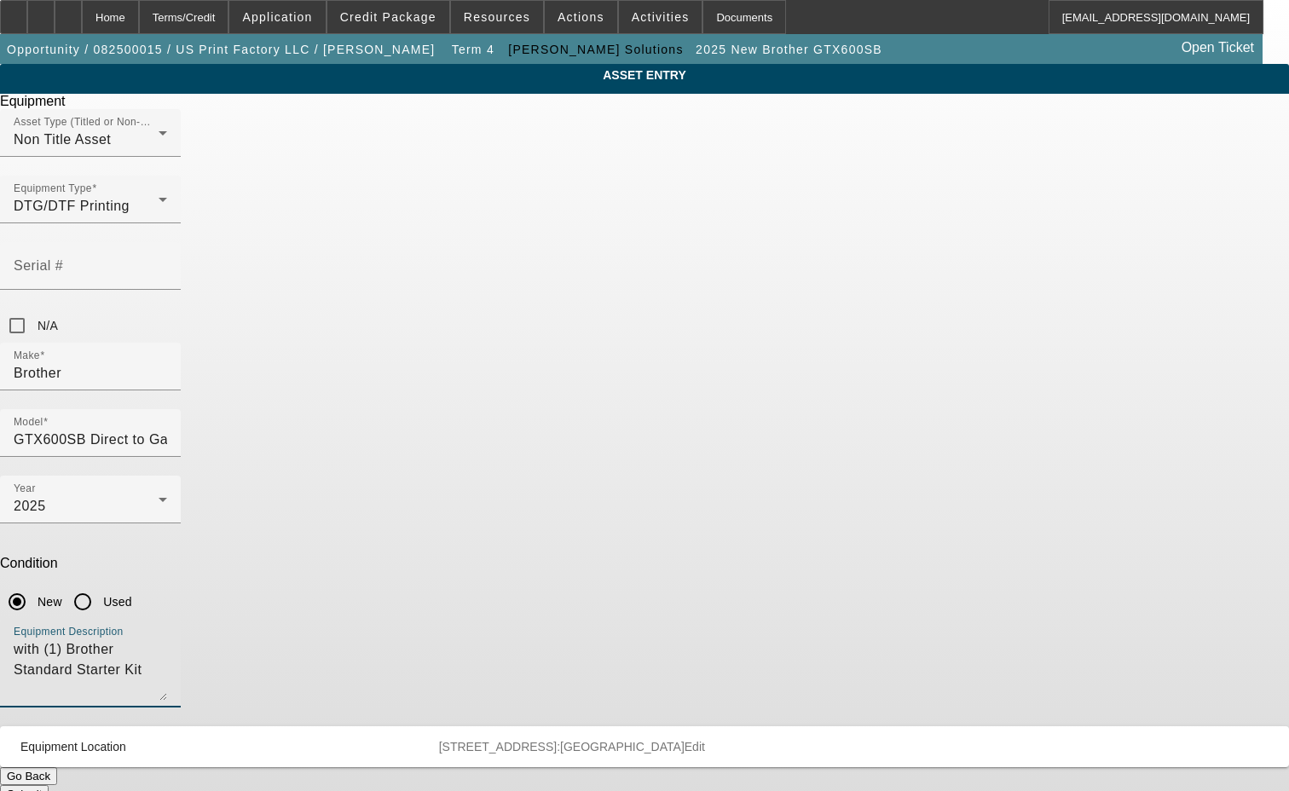
type textarea "with (1) Brother Standard Starter Kit"
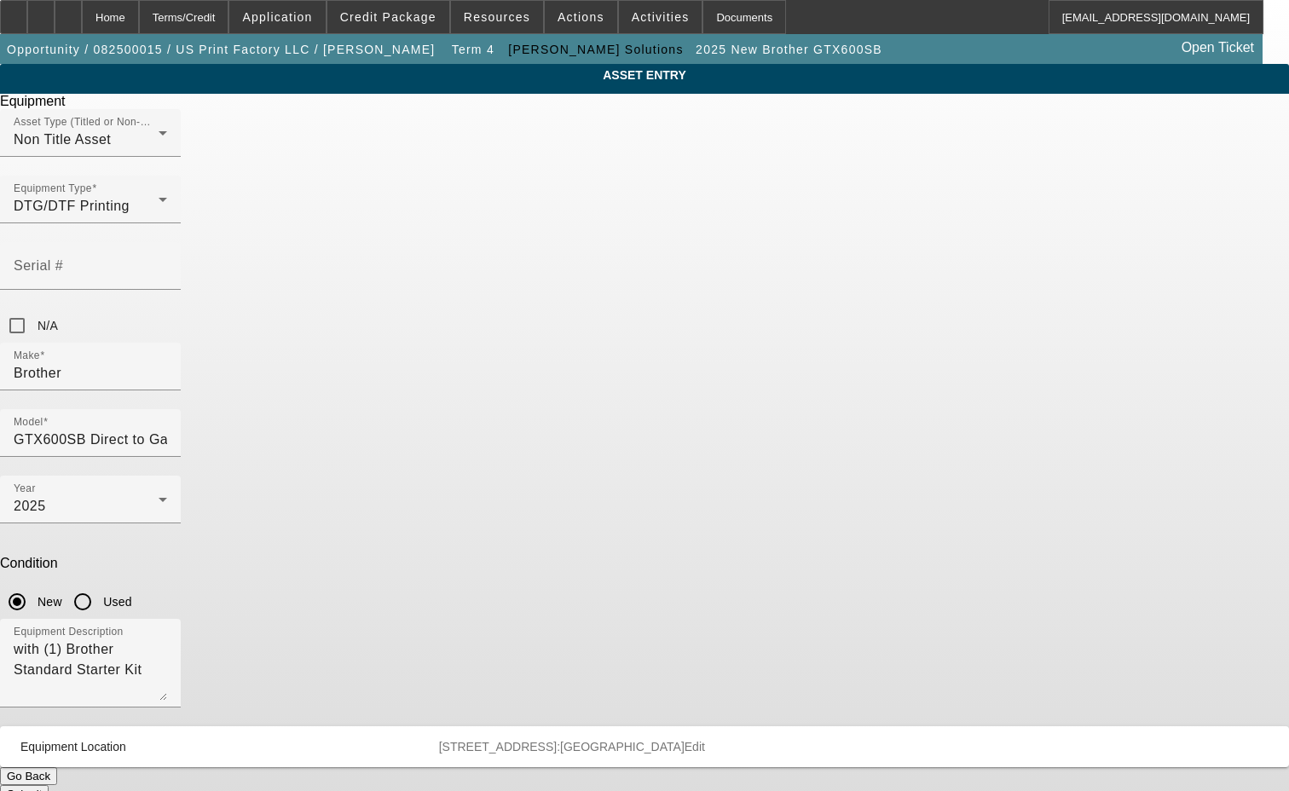
click at [49, 785] on button "Submit" at bounding box center [24, 794] width 49 height 18
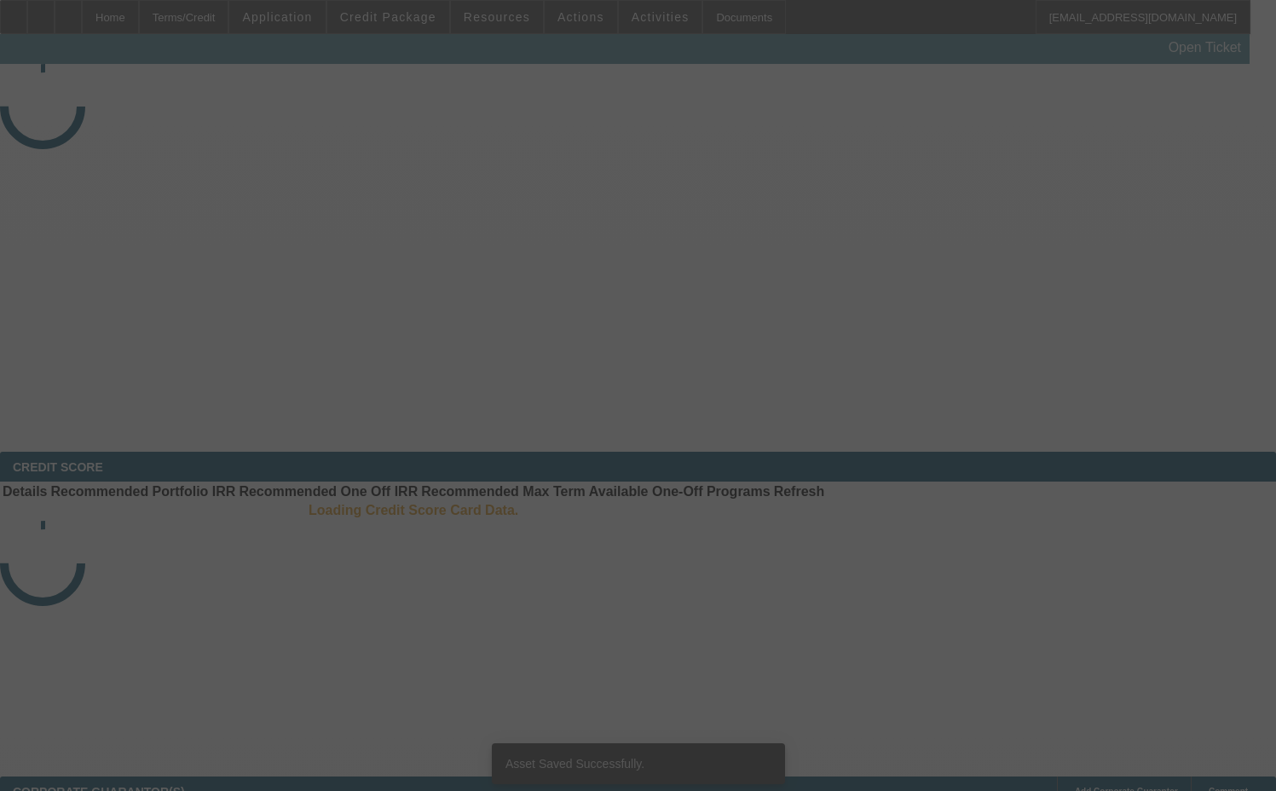
select select "3"
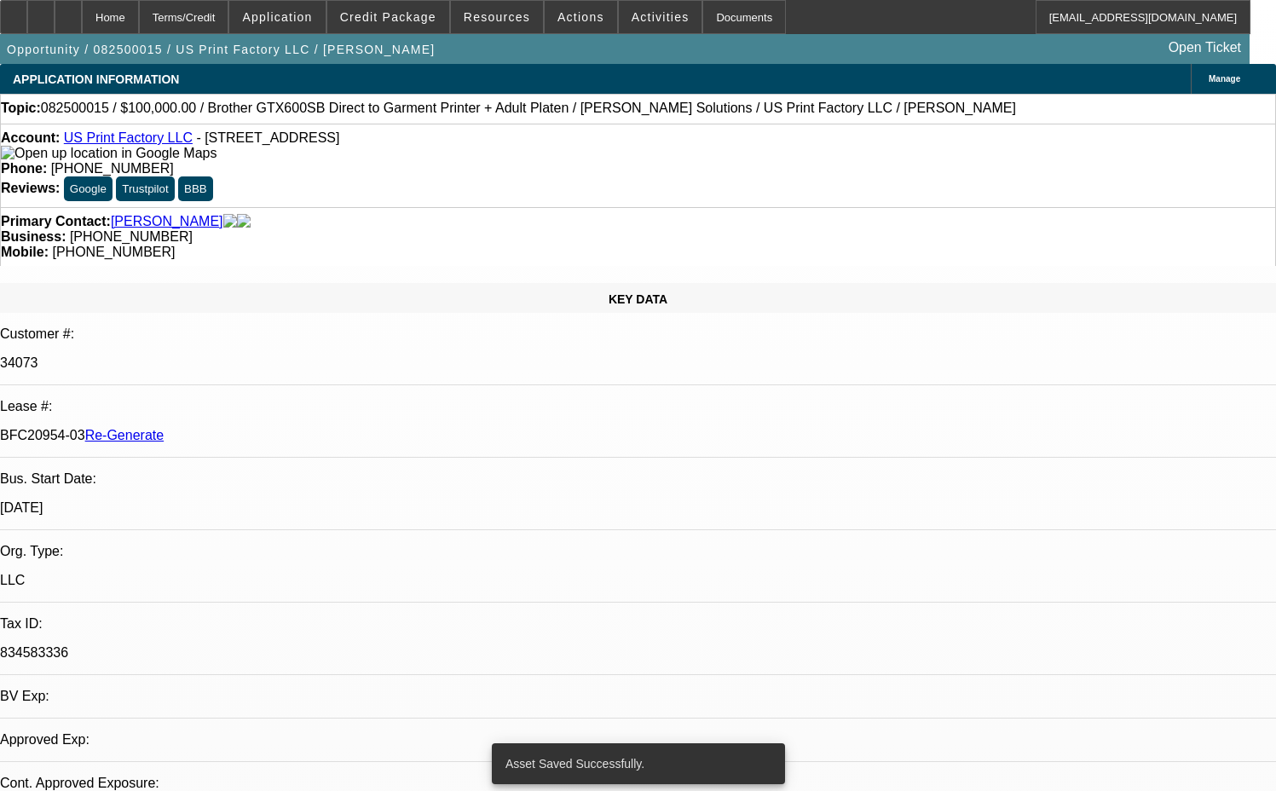
select select "0"
select select "2"
select select "0"
select select "6"
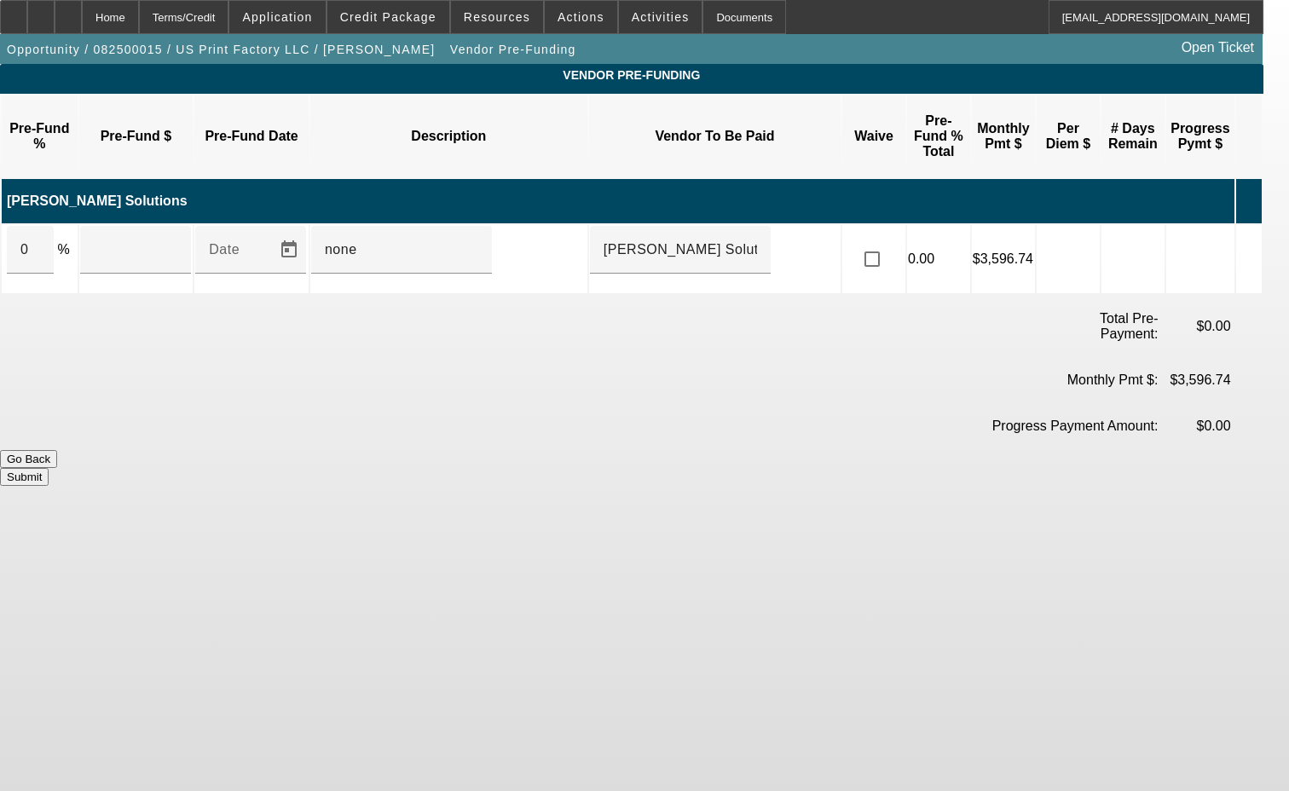
click at [1254, 243] on icon at bounding box center [1245, 259] width 17 height 32
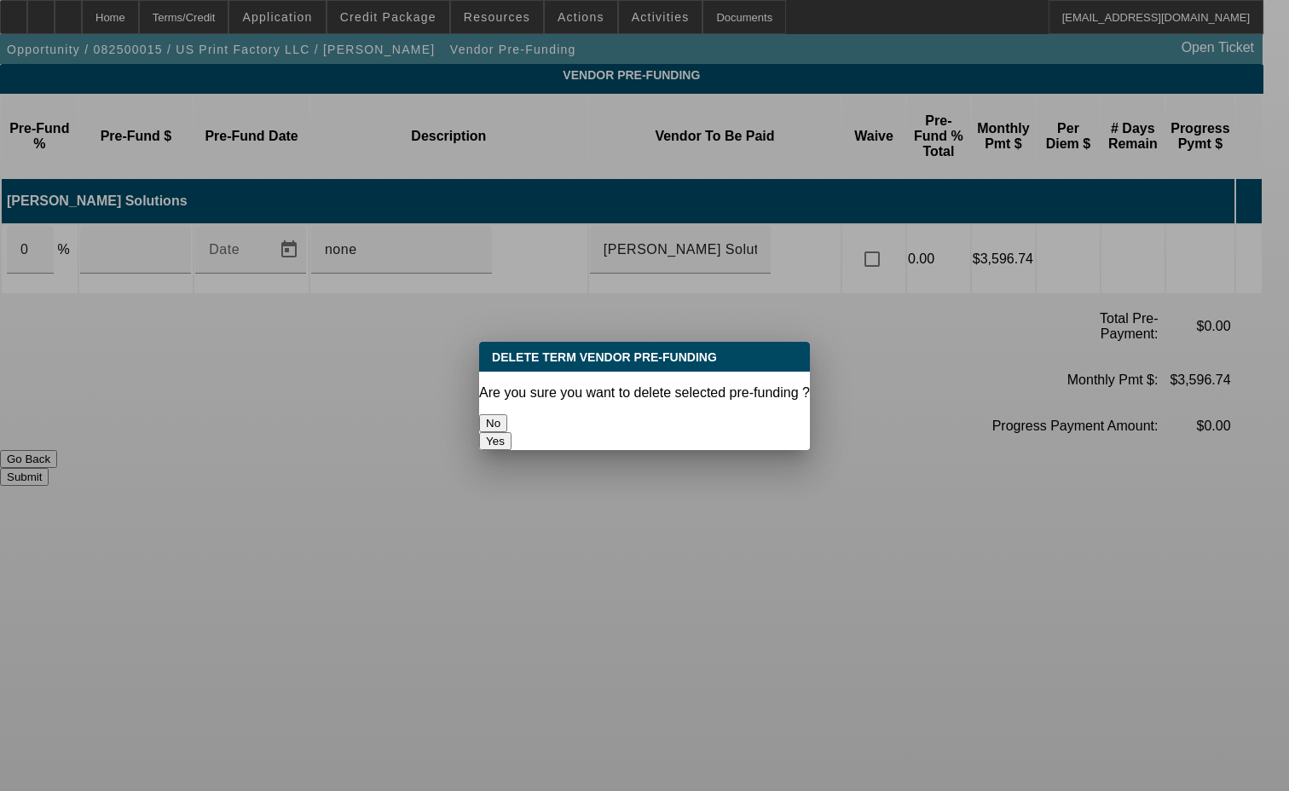
click at [512, 432] on button "Yes" at bounding box center [495, 441] width 32 height 18
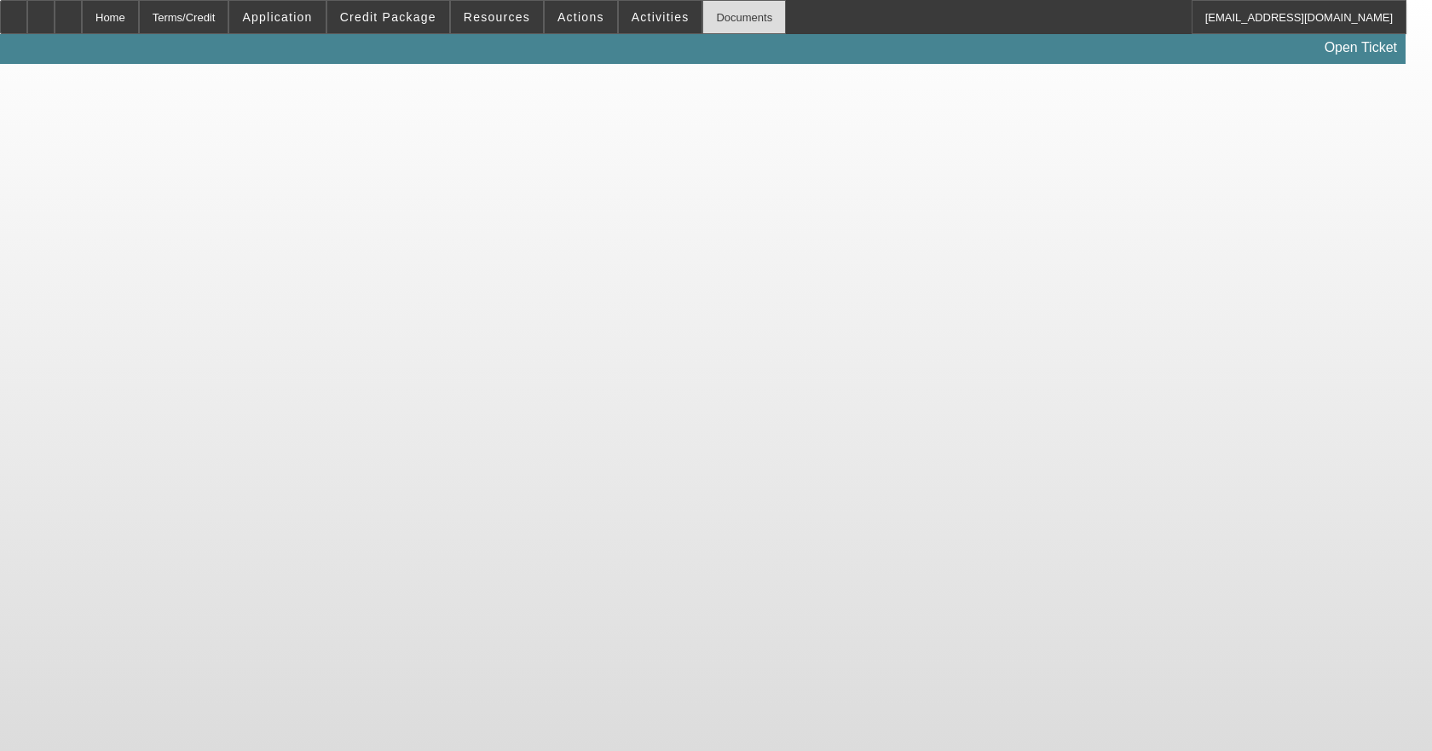
click at [716, 19] on div "Documents" at bounding box center [745, 17] width 84 height 34
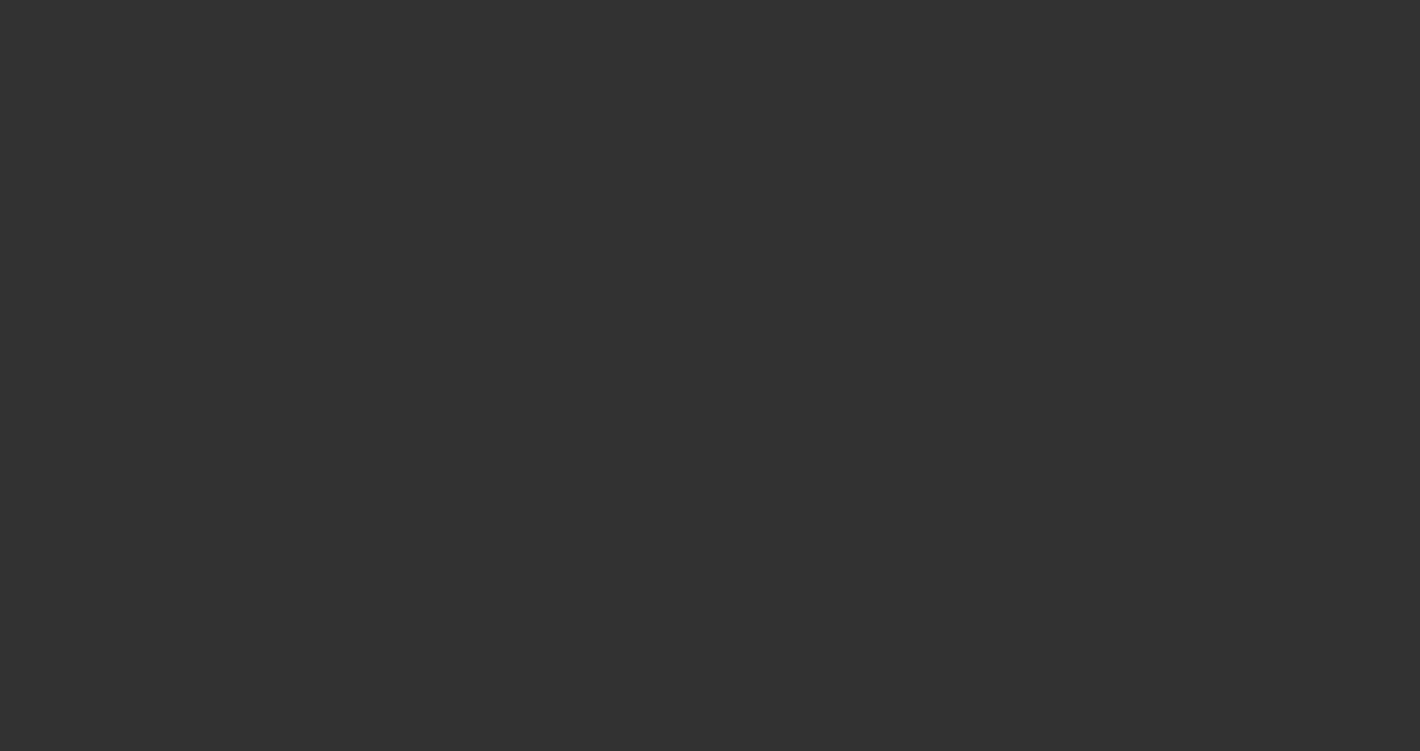
select select "3"
select select "0"
select select "2"
select select "0"
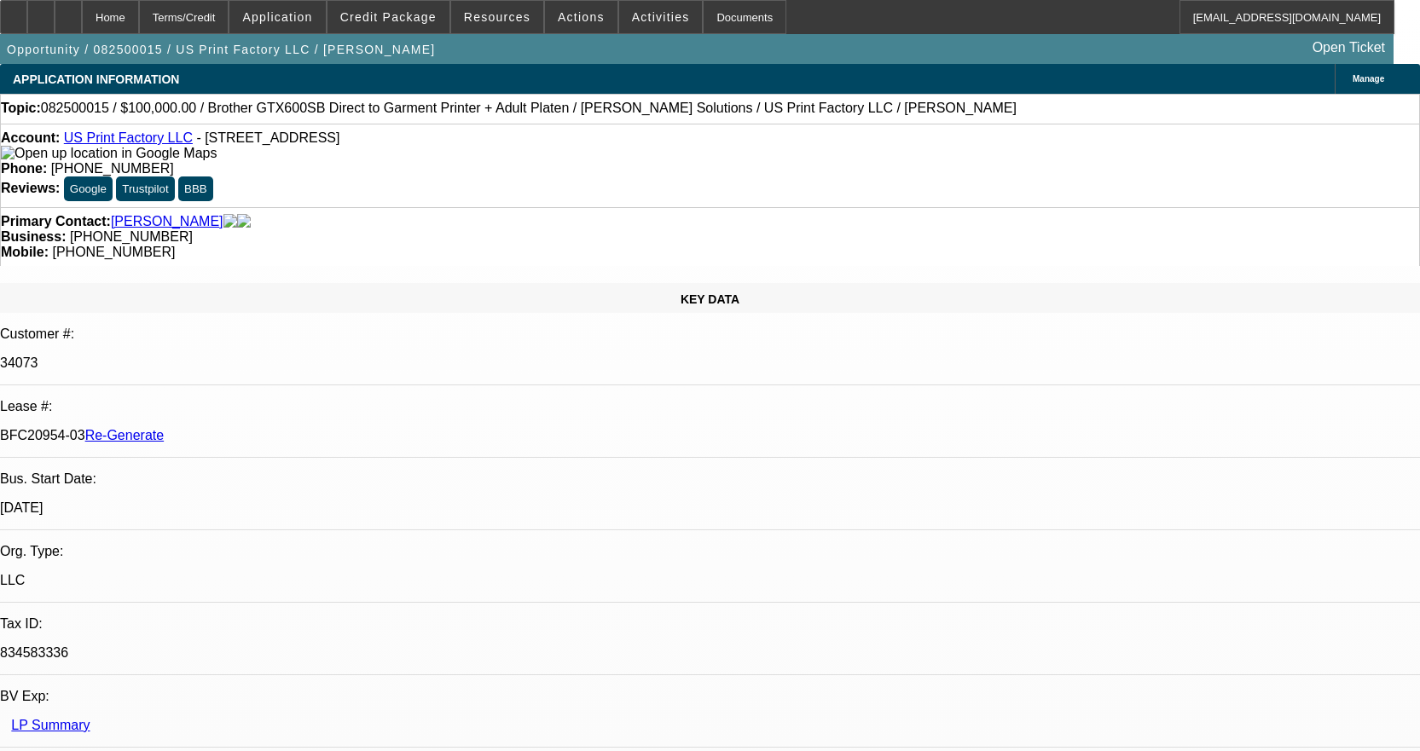
select select "6"
click at [634, 26] on span at bounding box center [661, 17] width 84 height 41
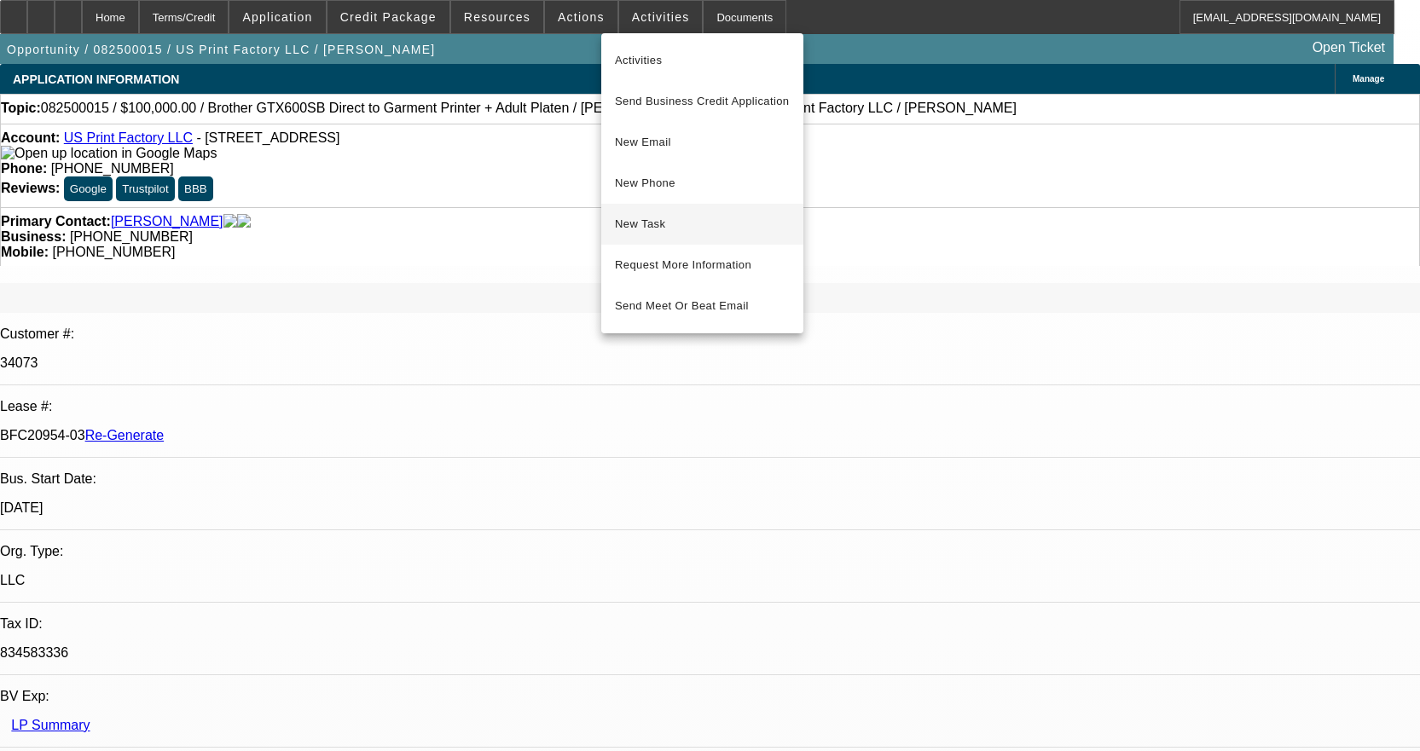
click at [648, 218] on span "New Task" at bounding box center [702, 224] width 175 height 20
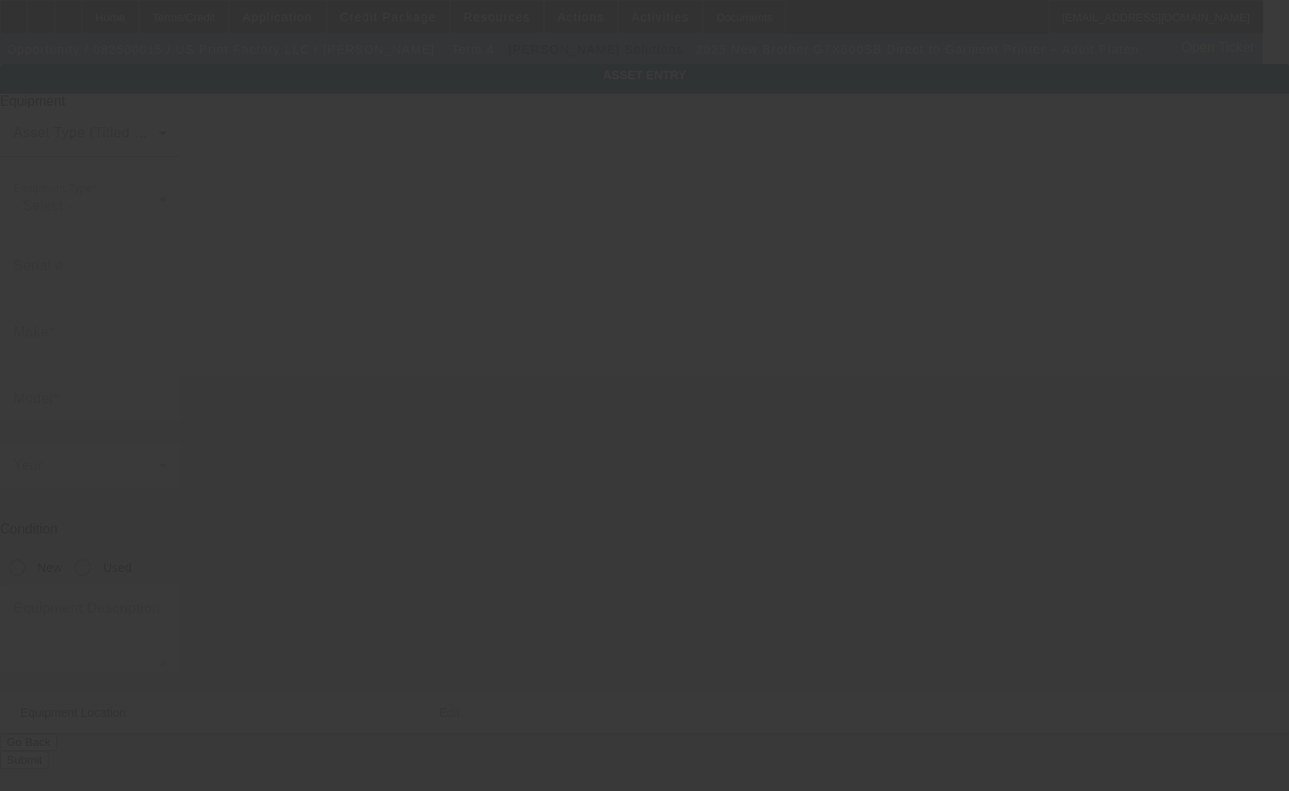
type input "Brother"
type input "GTX600SB Direct to Garment Printer + Adult Platen"
radio input "true"
type textarea "with (1) Brother Standard Starter Kit"
type input "125 Newfield Ave"
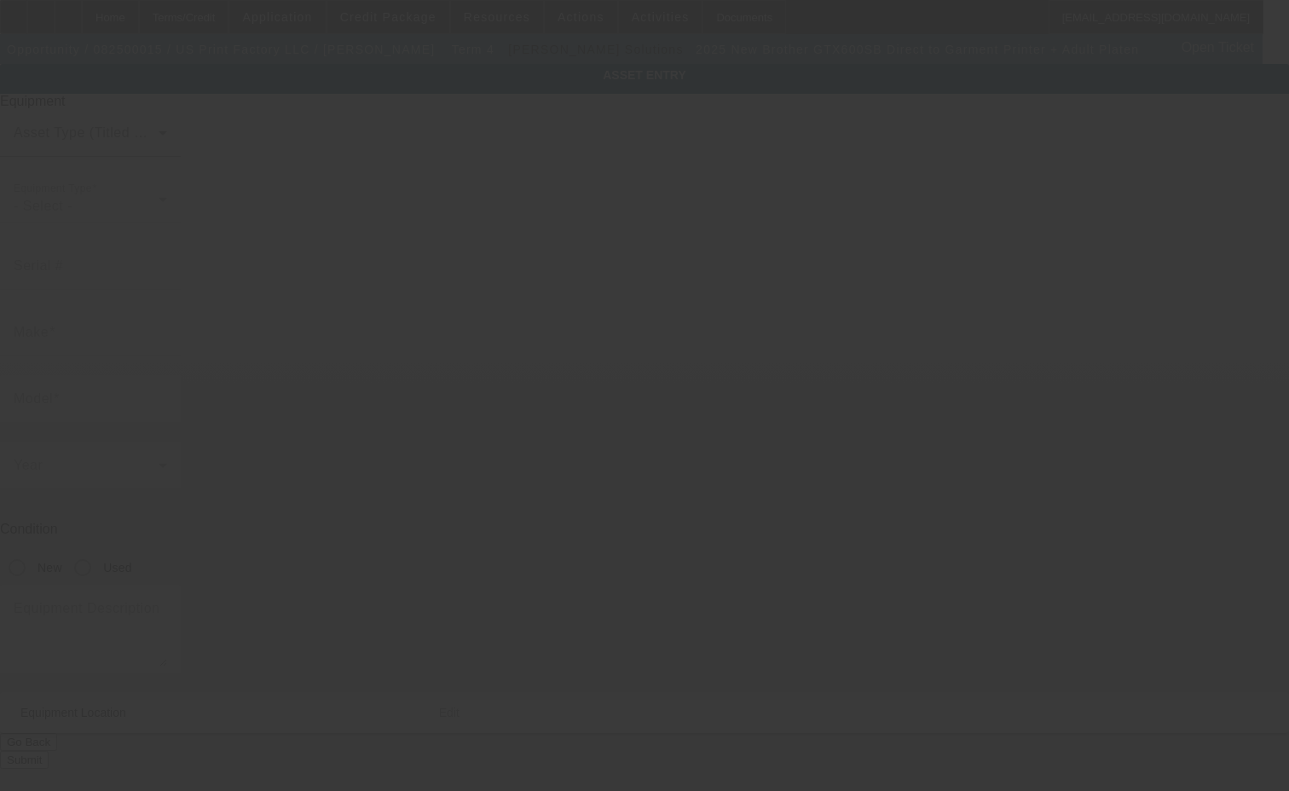
type input "Ste D"
type input "Edison"
type input "08837"
type input "Middlesex"
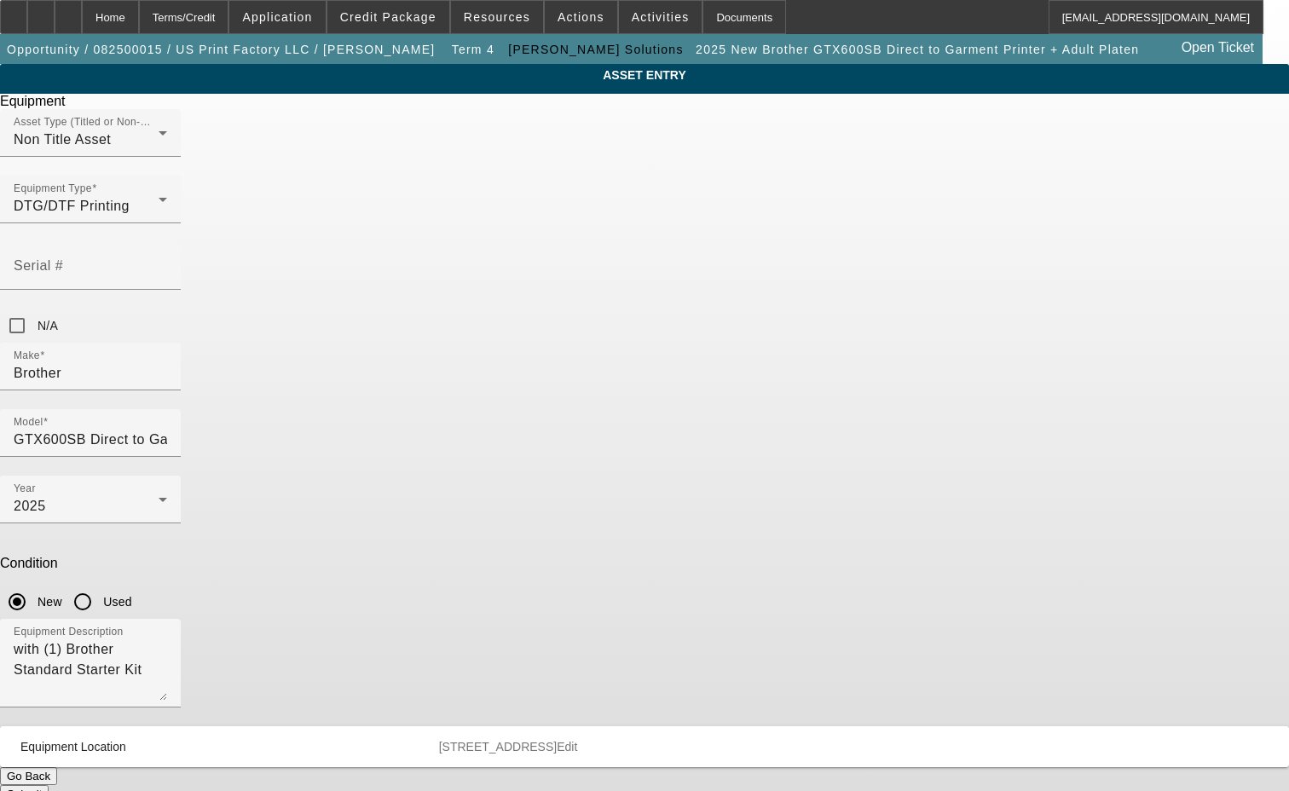
click at [577, 740] on span "Edit" at bounding box center [567, 747] width 20 height 14
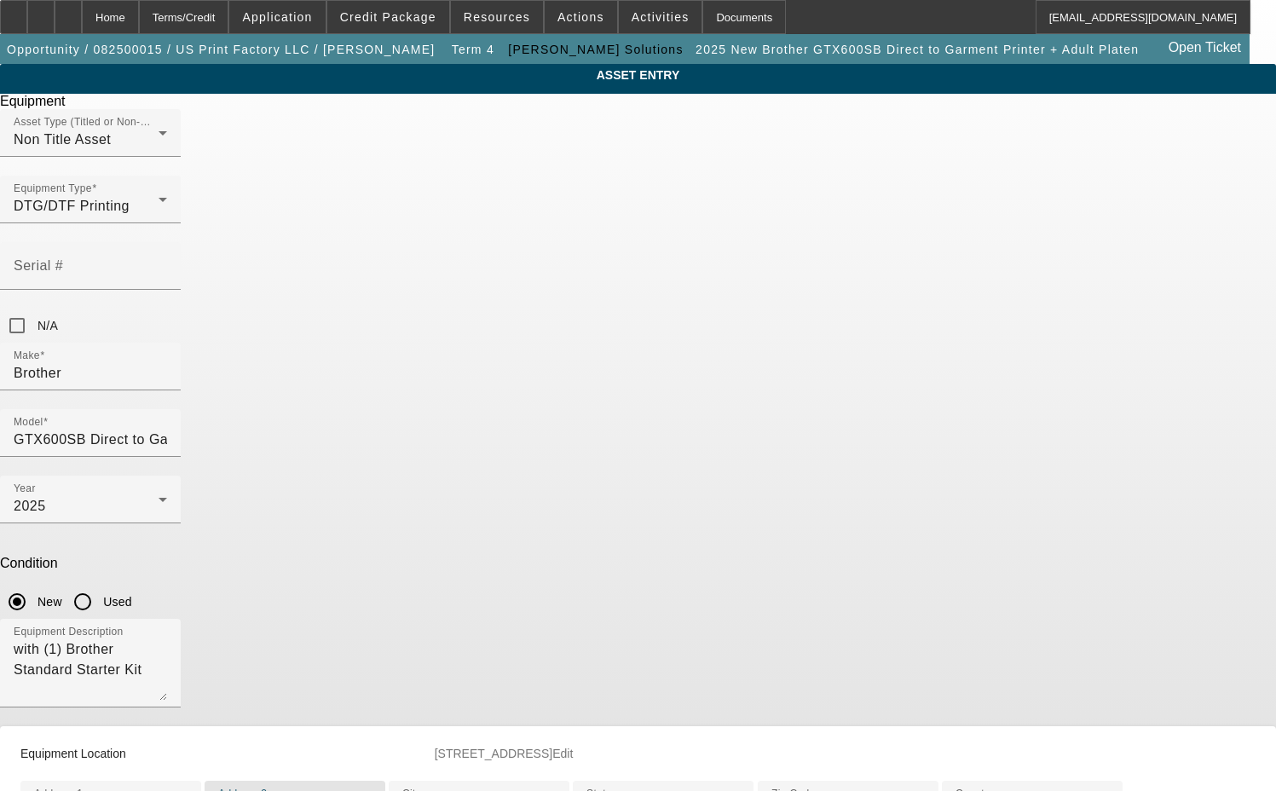
drag, startPoint x: 483, startPoint y: 692, endPoint x: 366, endPoint y: 717, distance: 119.4
click at [367, 717] on div "ASSET ENTRY Delete asset Equipment Asset Type (Titled or Non-Titled) Non Title …" at bounding box center [638, 513] width 1276 height 899
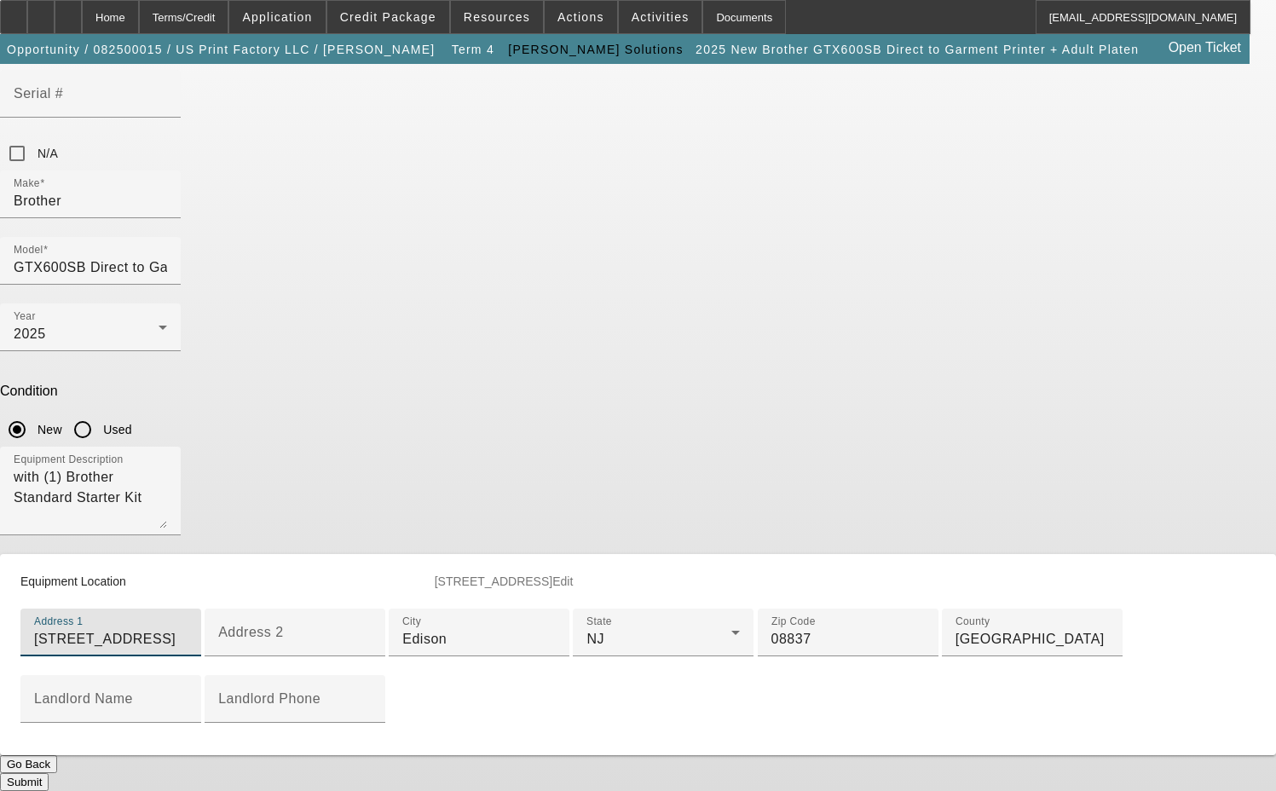
scroll to position [437, 0]
type input "125 Newfield Ave Ste D"
click at [722, 773] on div "Submit" at bounding box center [638, 782] width 1276 height 18
click at [49, 773] on button "Submit" at bounding box center [24, 782] width 49 height 18
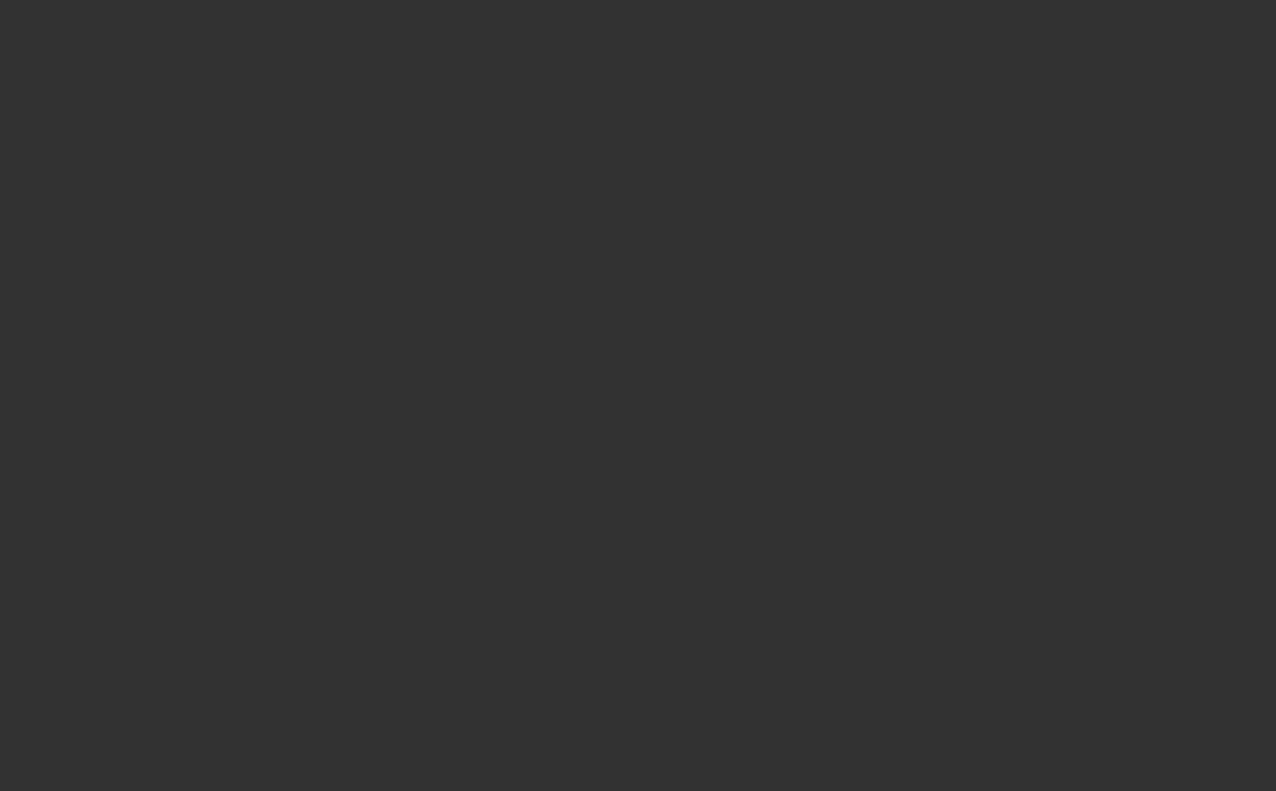
select select "3"
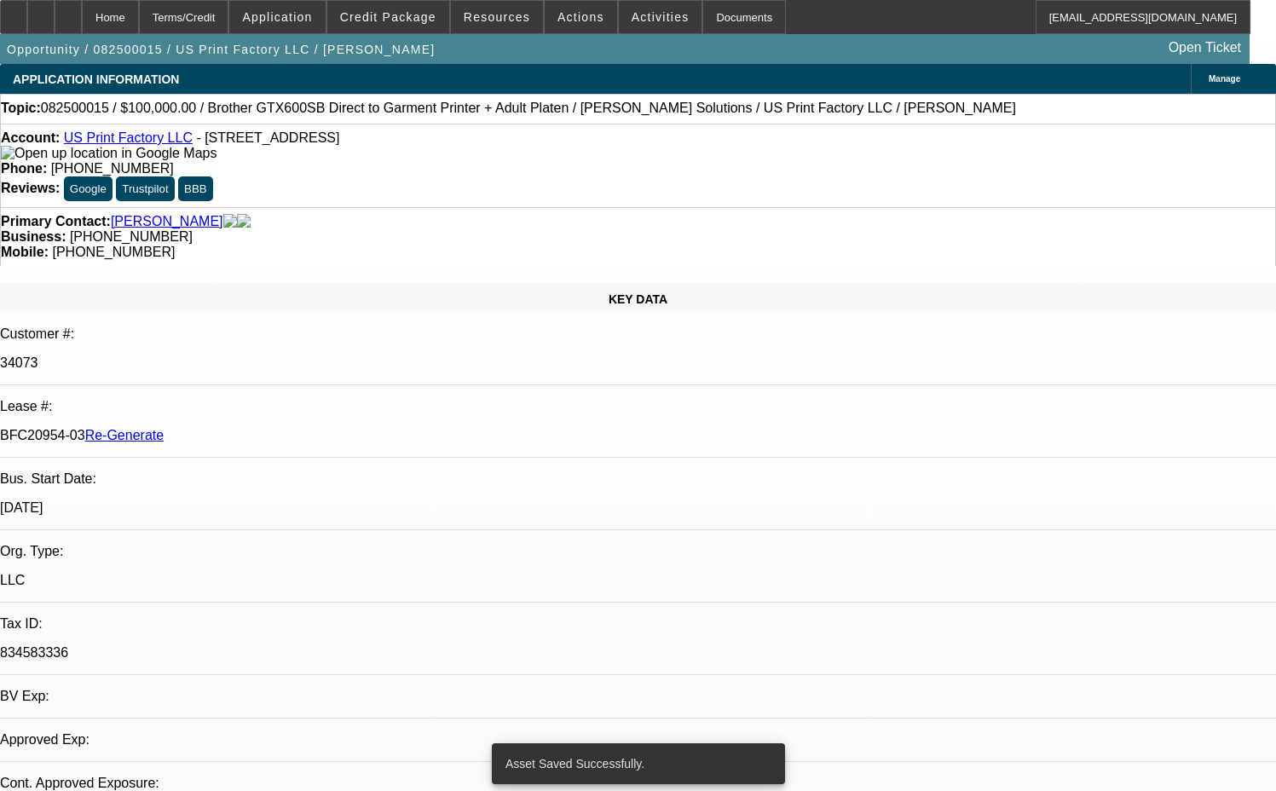
select select "0"
select select "2"
select select "0"
select select "6"
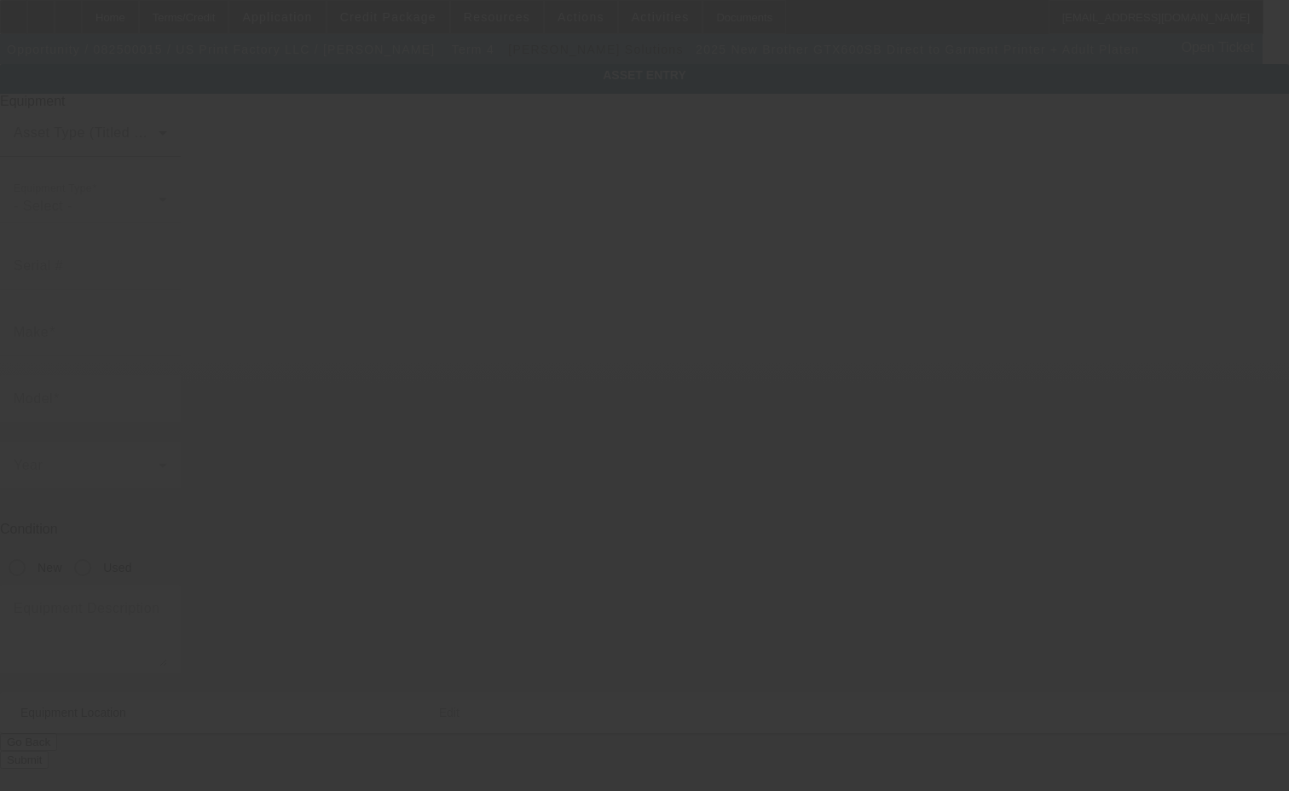
type input "Brother"
type input "GTX600SB Direct to Garment Printer + Adult Platen"
radio input "true"
type textarea "with (1) Brother Standard Starter Kit"
type input "[STREET_ADDRESS]"
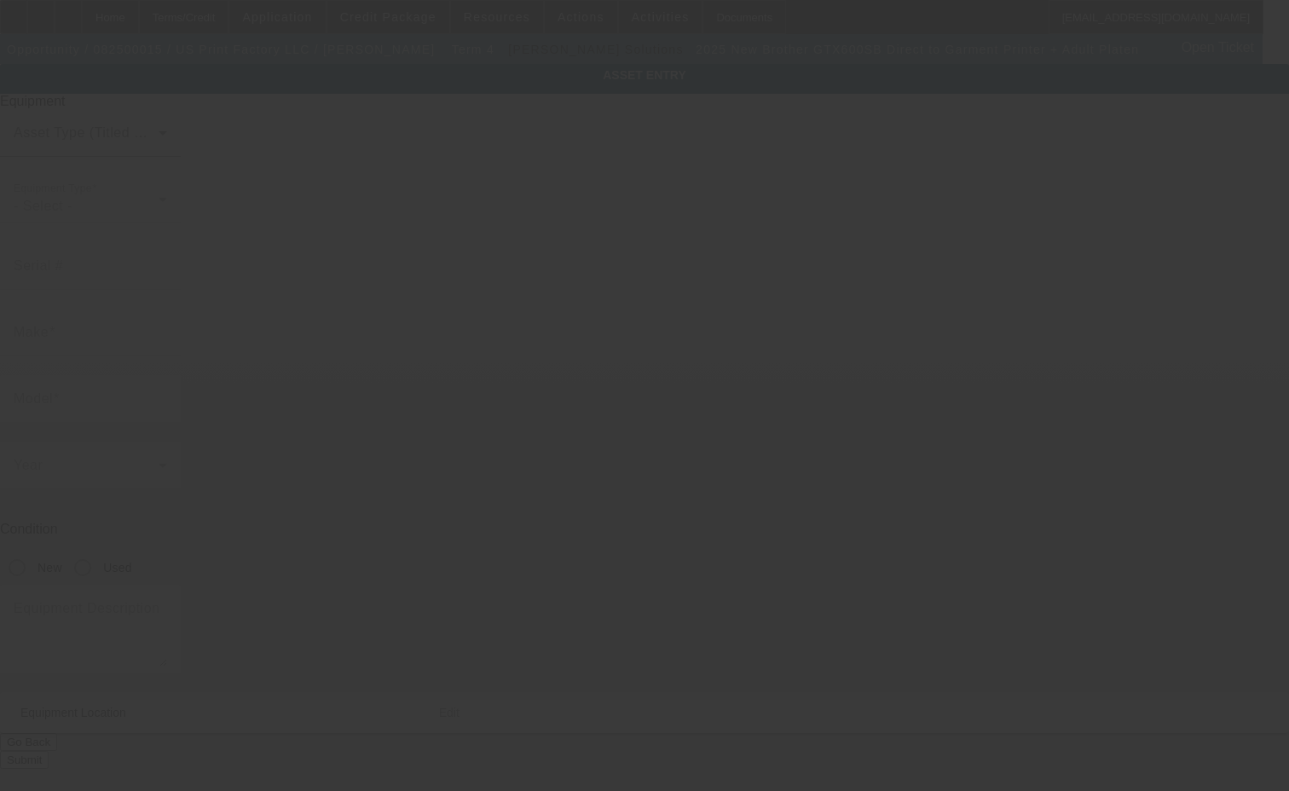
type input "Ste D"
type input "Edison"
type input "08837"
type input "MIddlesex"
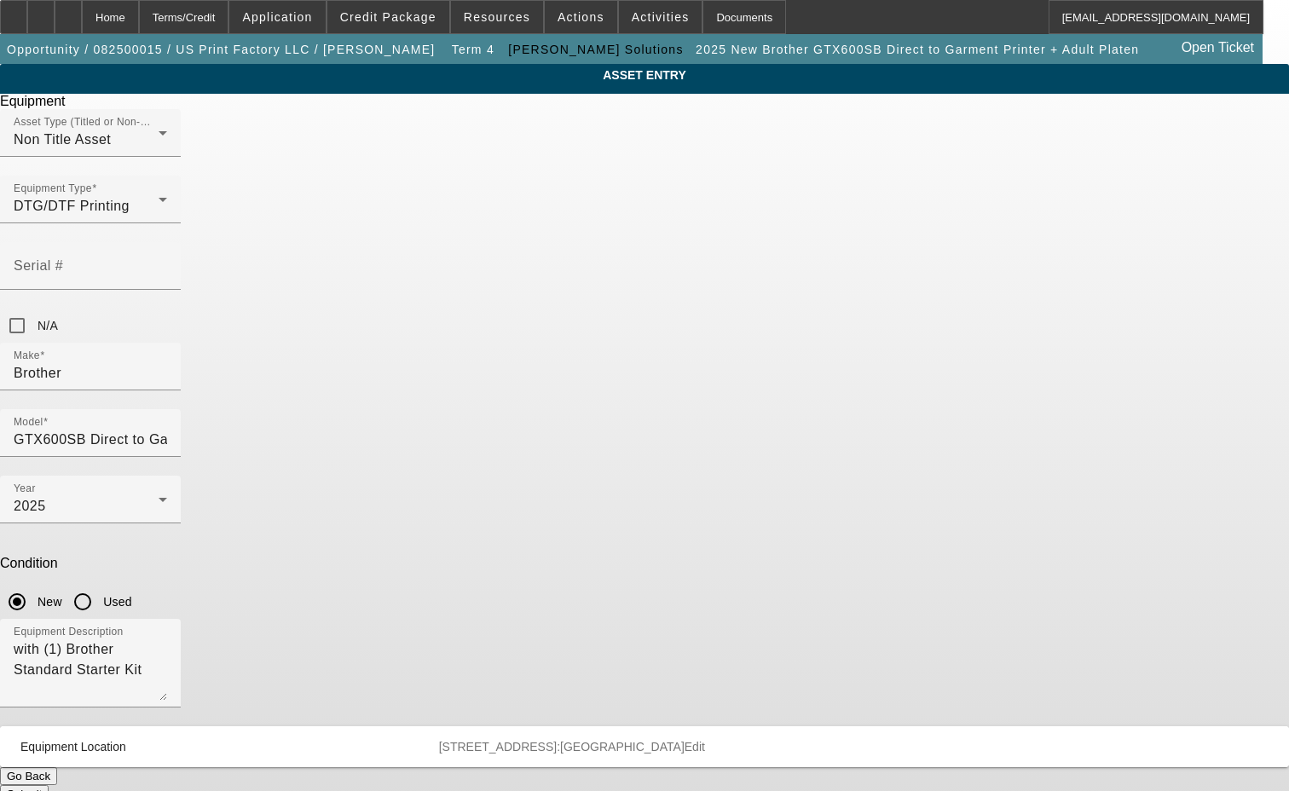
click at [705, 740] on span "Edit" at bounding box center [695, 747] width 20 height 14
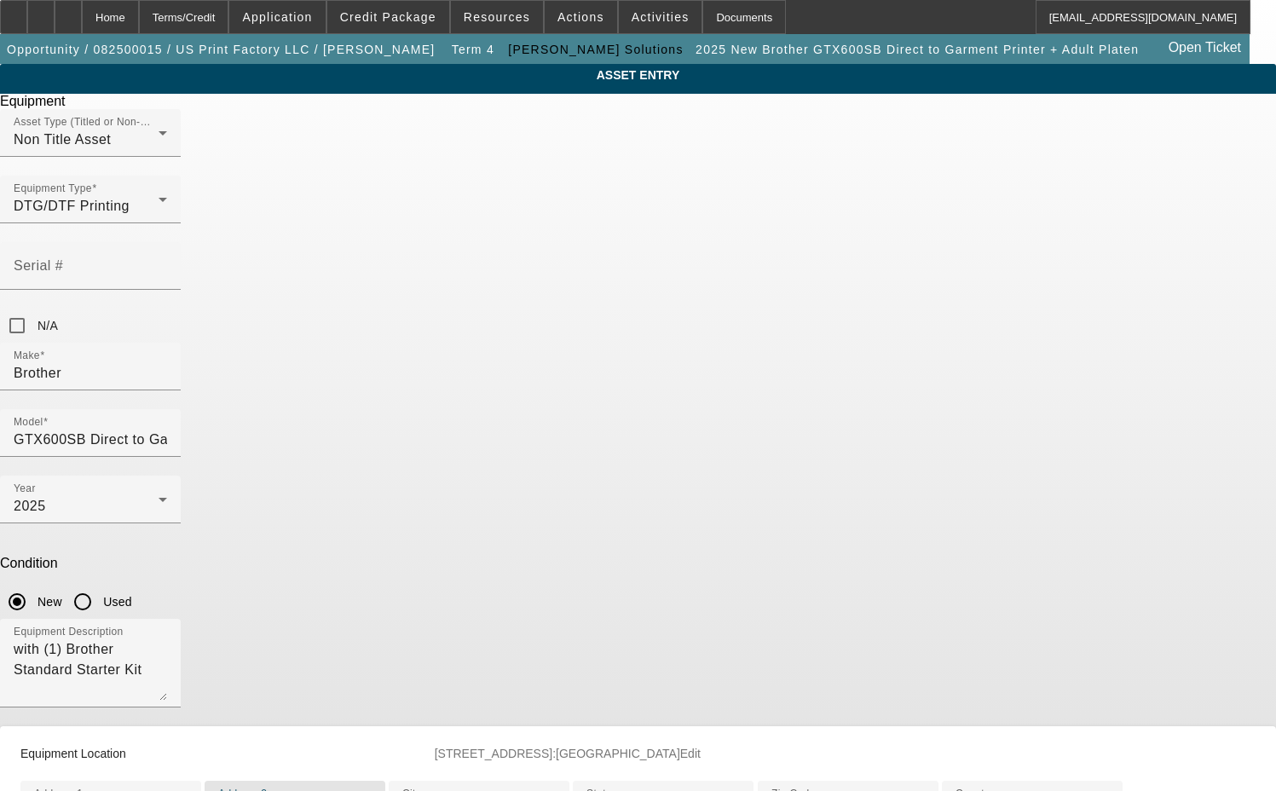
drag, startPoint x: 510, startPoint y: 683, endPoint x: 367, endPoint y: 711, distance: 146.0
click at [367, 711] on div "ASSET ENTRY Delete asset Equipment Asset Type (Titled or Non-Titled) Non Title …" at bounding box center [638, 513] width 1276 height 899
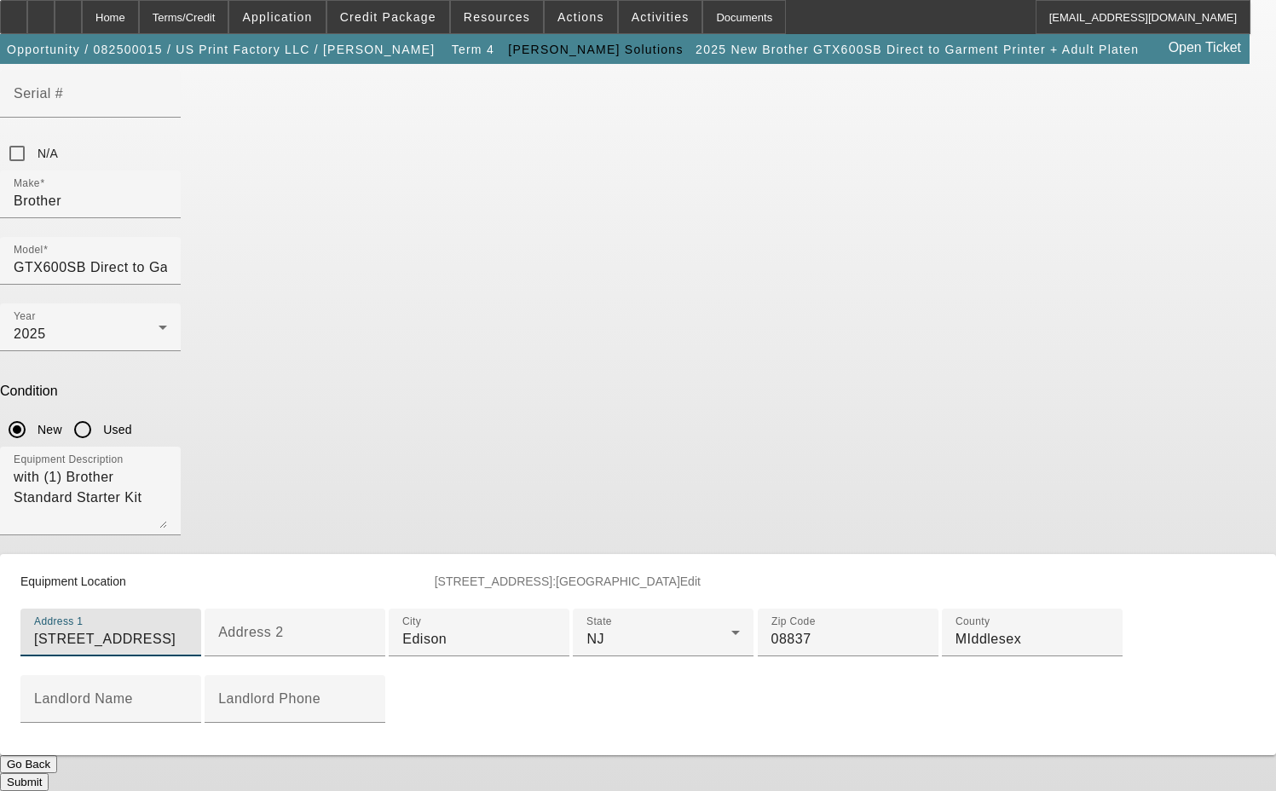
scroll to position [437, 0]
type input "[STREET_ADDRESS]"
click at [49, 773] on button "Submit" at bounding box center [24, 782] width 49 height 18
